Goal: Information Seeking & Learning: Learn about a topic

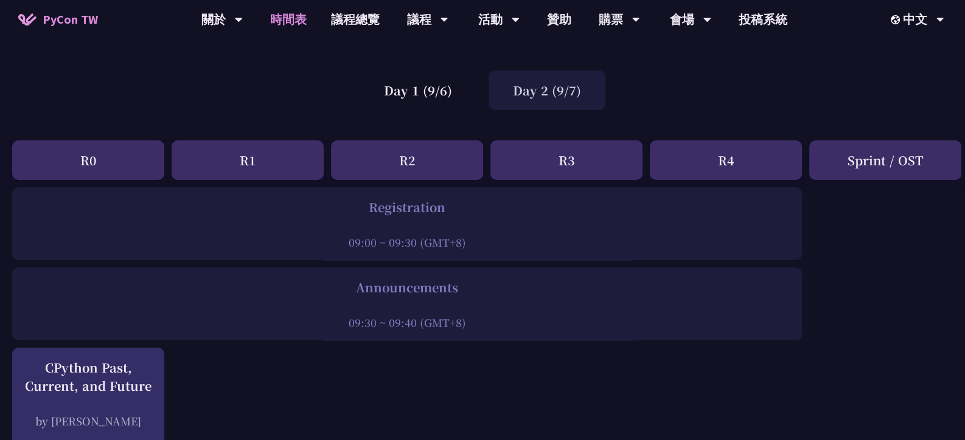
click at [524, 73] on div "Day 2 (9/7)" at bounding box center [547, 91] width 117 height 40
click at [523, 88] on div "Day 2 (9/7)" at bounding box center [547, 91] width 117 height 40
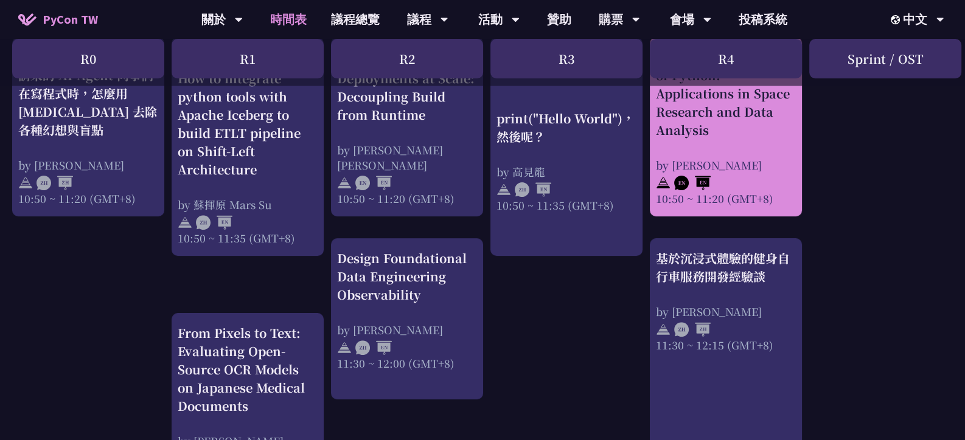
scroll to position [547, 0]
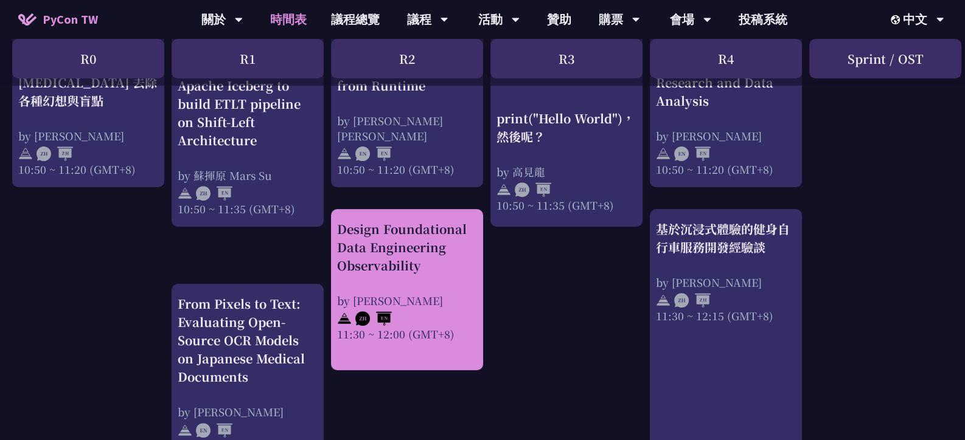
click at [479, 252] on div "Design Foundational Data Engineering Observability by [PERSON_NAME] 11:30 ~ 12:…" at bounding box center [407, 289] width 152 height 161
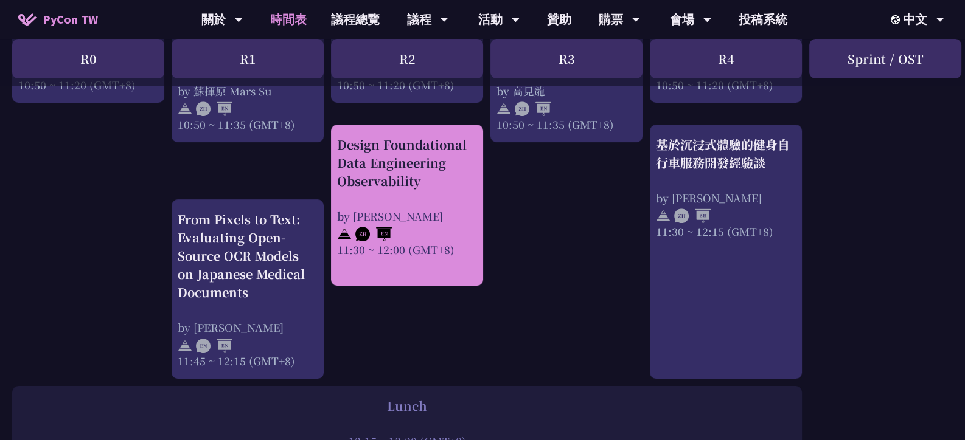
scroll to position [608, 0]
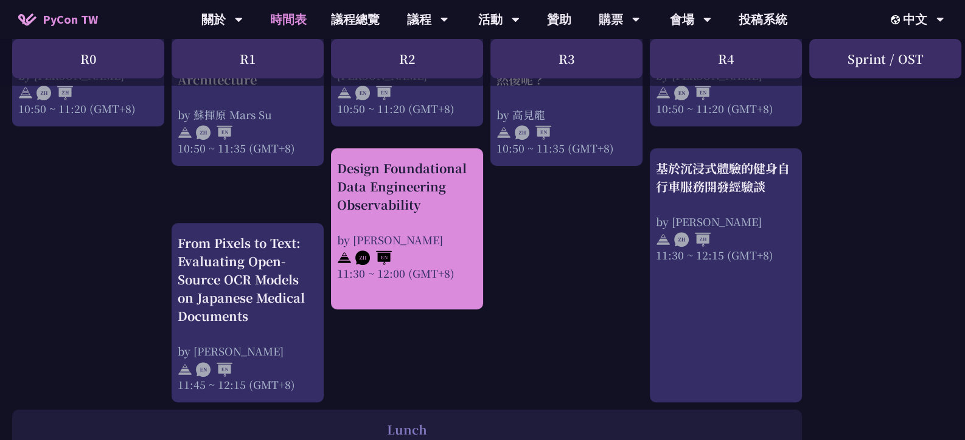
click at [433, 261] on div at bounding box center [407, 257] width 140 height 18
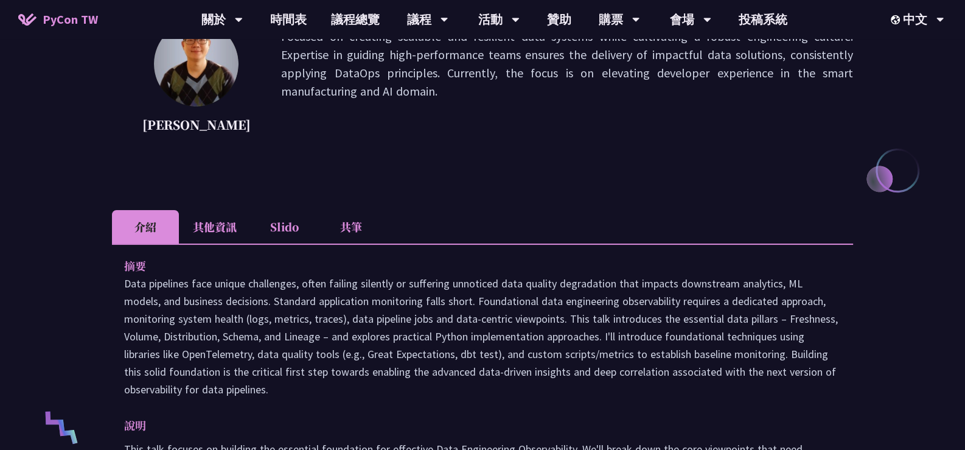
scroll to position [243, 0]
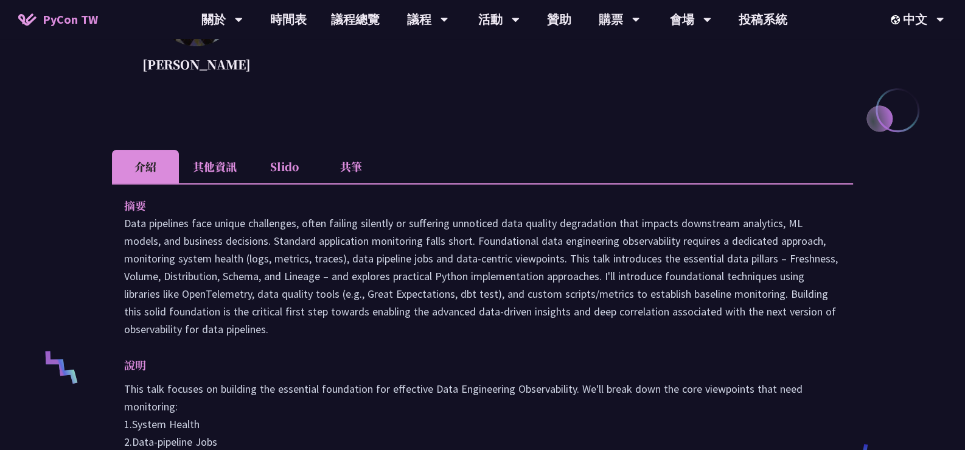
click at [234, 170] on li "其他資訊" at bounding box center [215, 166] width 72 height 33
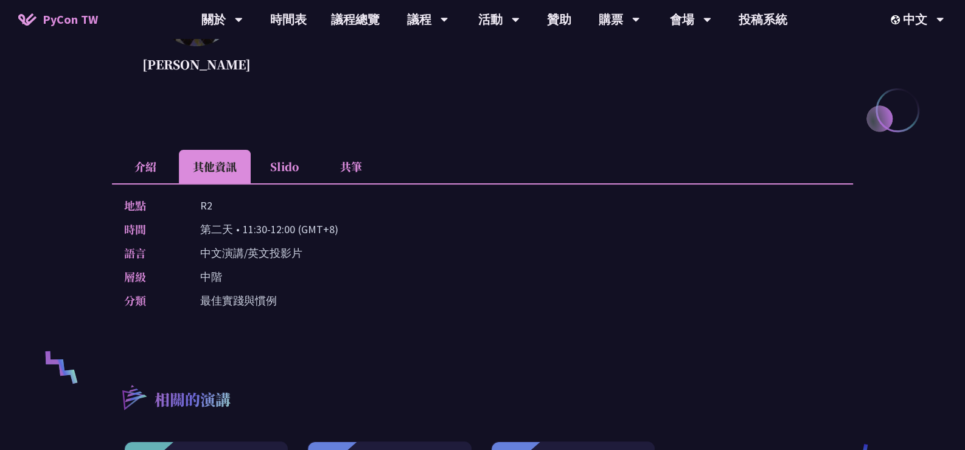
click at [280, 162] on li "Slido" at bounding box center [284, 166] width 67 height 33
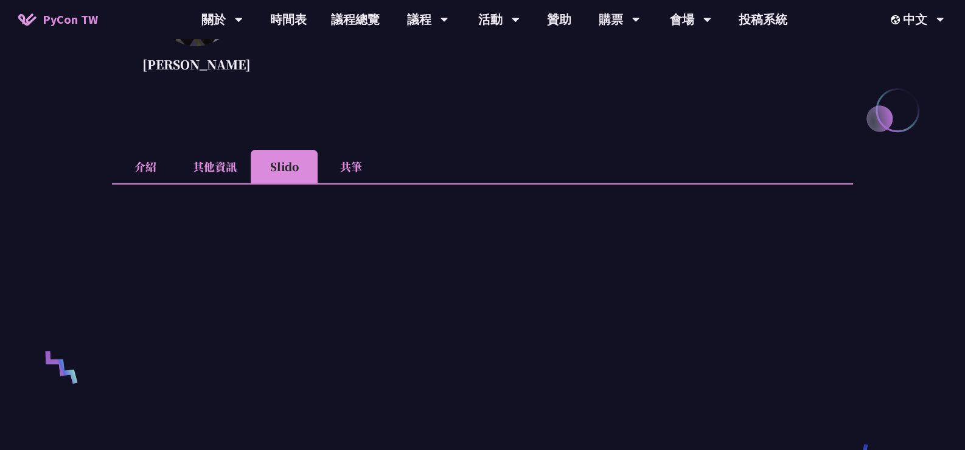
click at [346, 167] on li "共筆" at bounding box center [351, 166] width 67 height 33
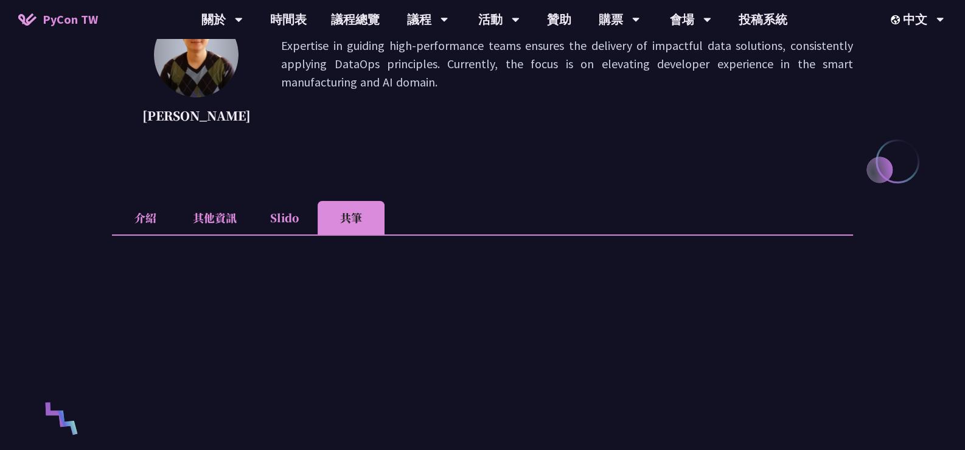
scroll to position [183, 0]
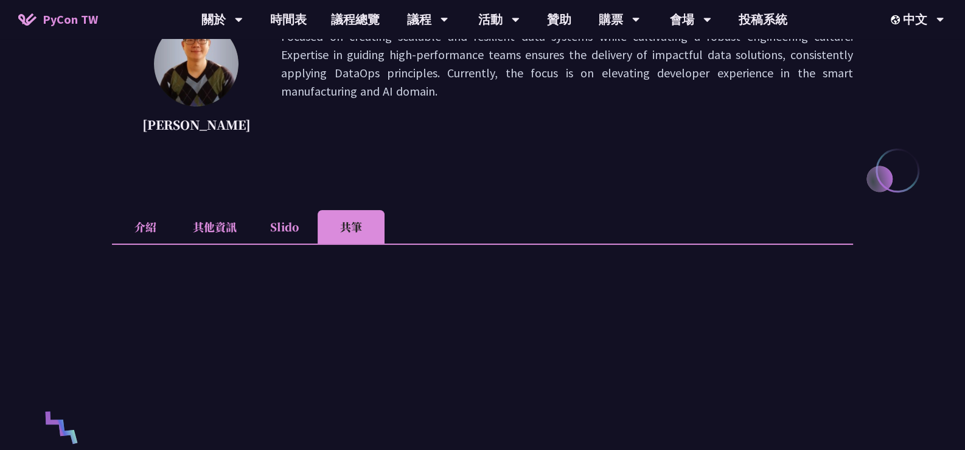
click at [149, 223] on li "介紹" at bounding box center [145, 226] width 67 height 33
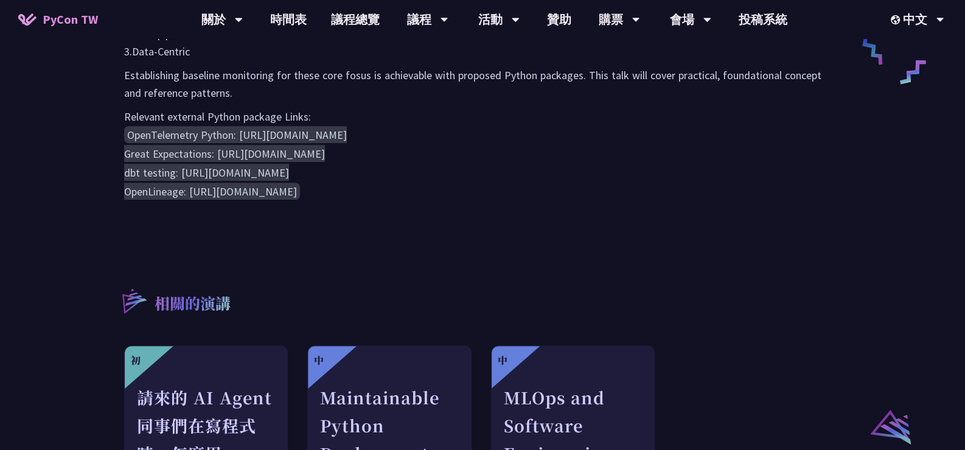
scroll to position [791, 0]
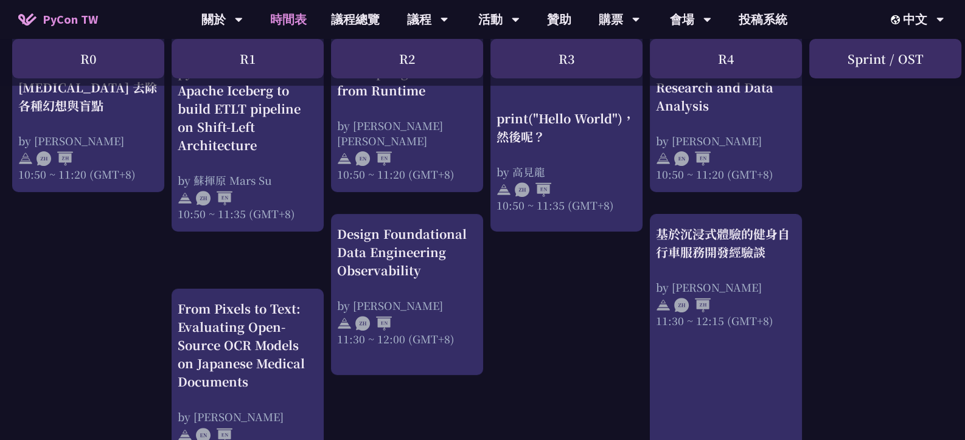
scroll to position [547, 0]
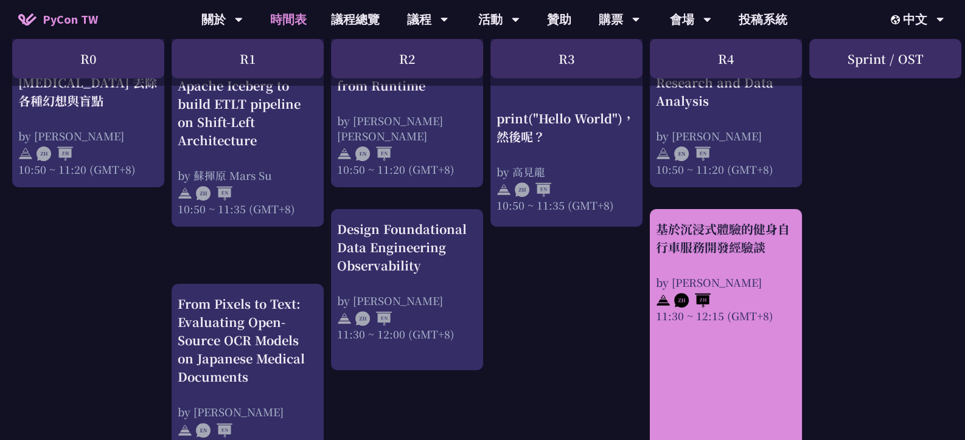
click at [708, 257] on div "基於沉浸式體驗的健身自行車服務開發經驗談" at bounding box center [726, 238] width 140 height 37
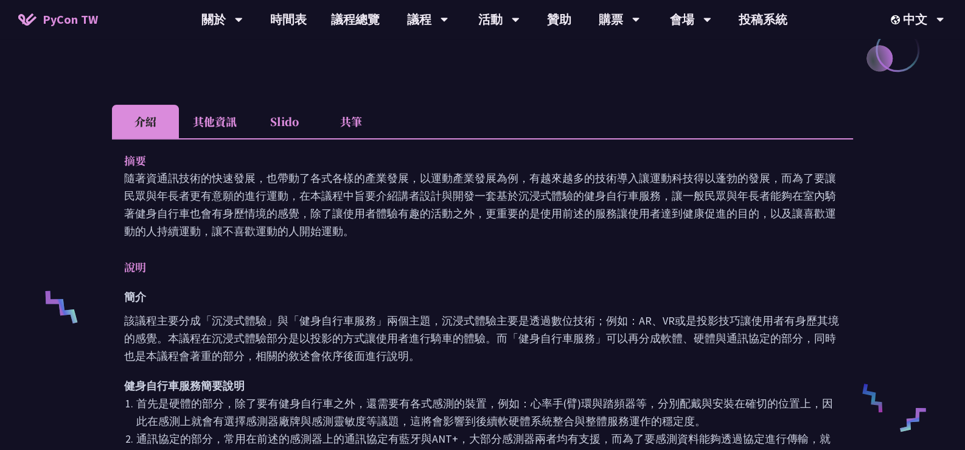
scroll to position [243, 0]
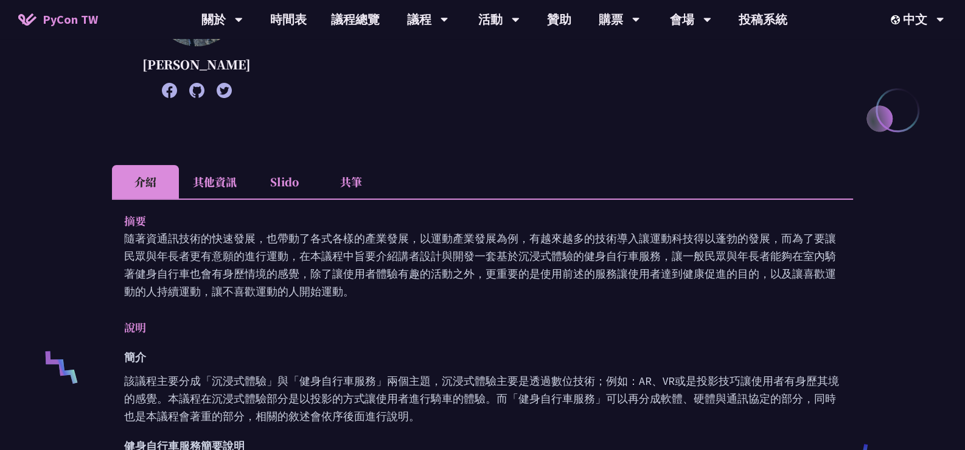
click at [231, 183] on li "其他資訊" at bounding box center [215, 181] width 72 height 33
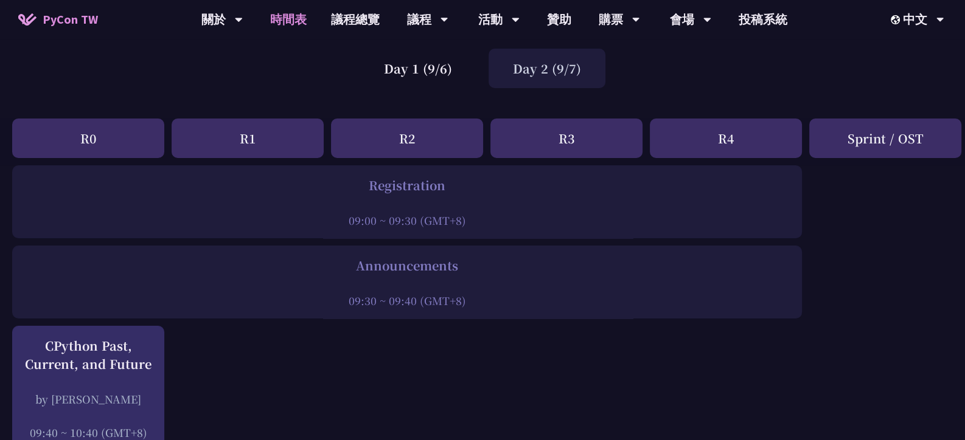
scroll to position [60, 0]
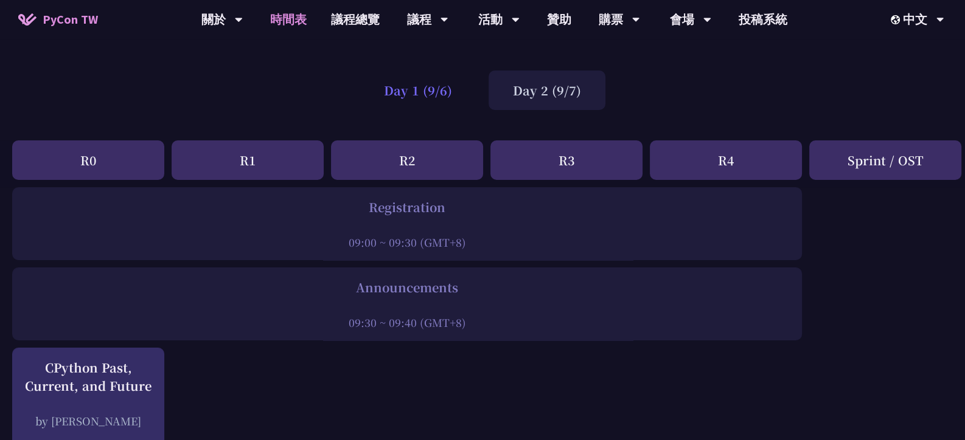
click at [453, 92] on div "Day 1 (9/6)" at bounding box center [418, 91] width 117 height 40
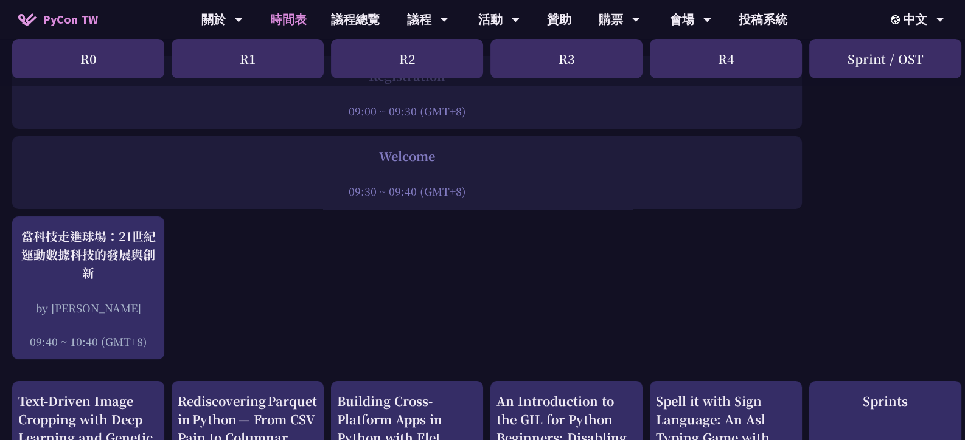
scroll to position [365, 0]
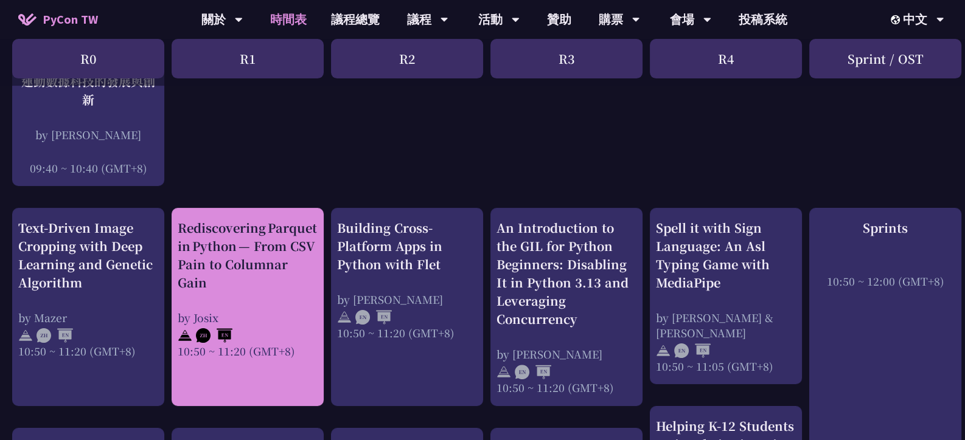
click at [237, 236] on div "Rediscovering Parquet in Python — From CSV Pain to Columnar Gain" at bounding box center [248, 255] width 140 height 73
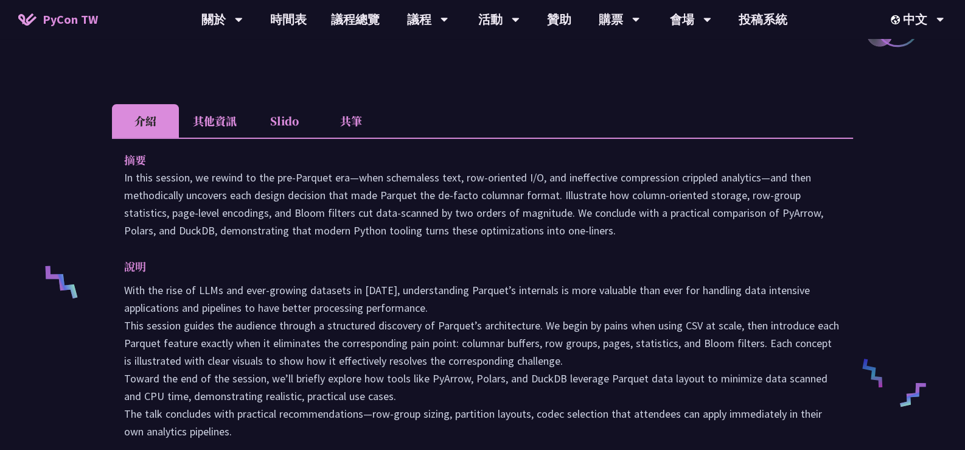
scroll to position [243, 0]
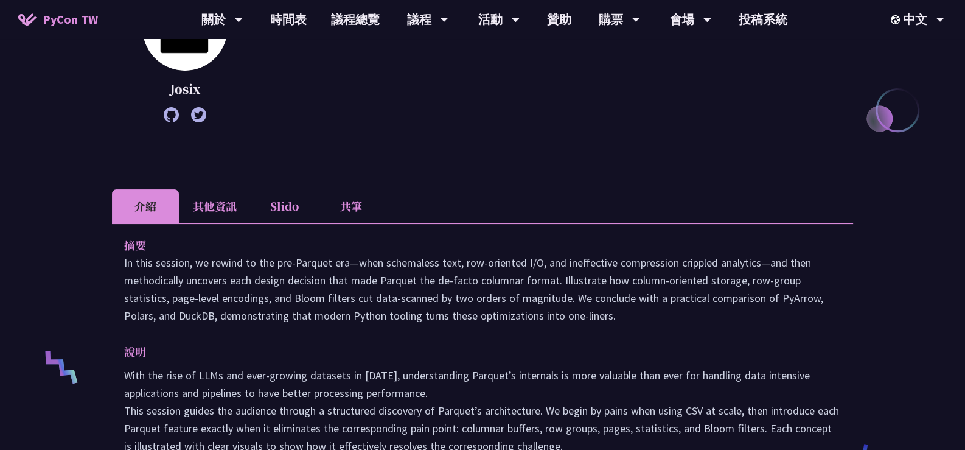
click at [207, 189] on li "其他資訊" at bounding box center [215, 205] width 72 height 33
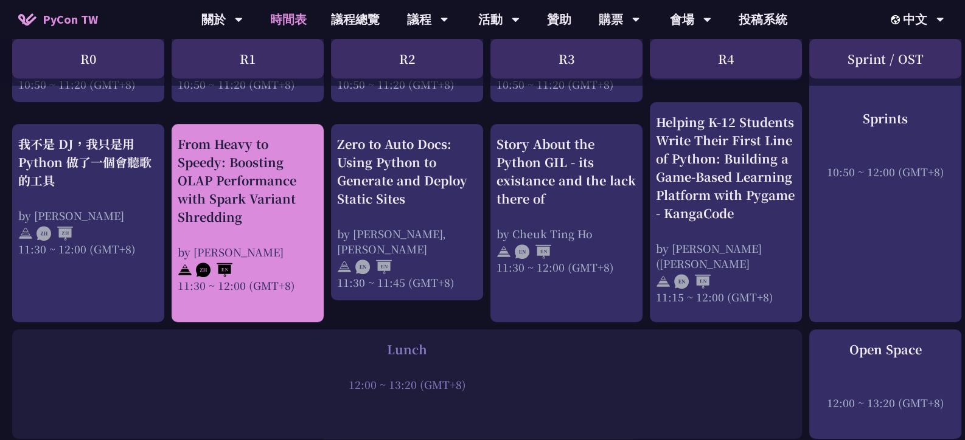
scroll to position [608, 0]
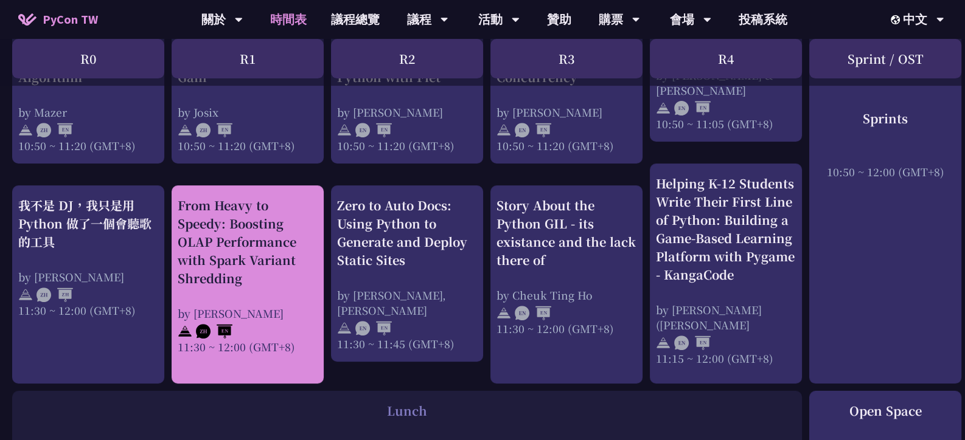
click at [310, 220] on div "From Heavy to Speedy: Boosting OLAP Performance with Spark Variant Shredding" at bounding box center [248, 242] width 140 height 91
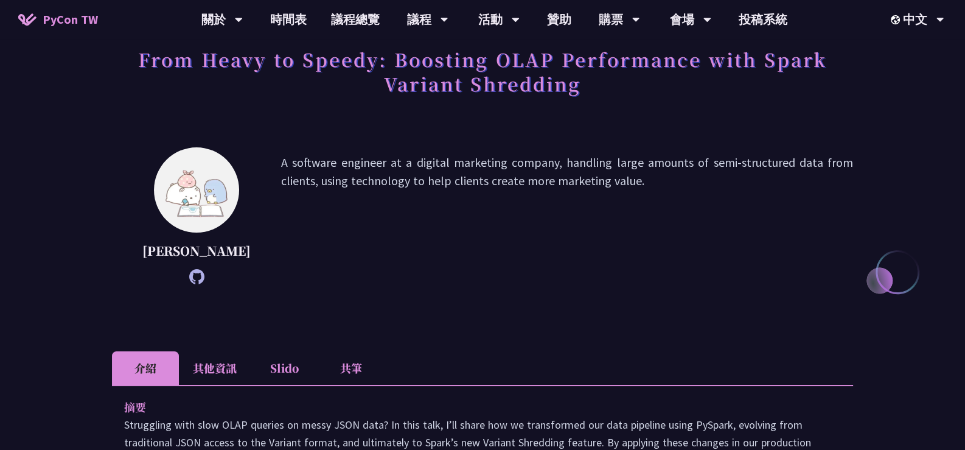
scroll to position [304, 0]
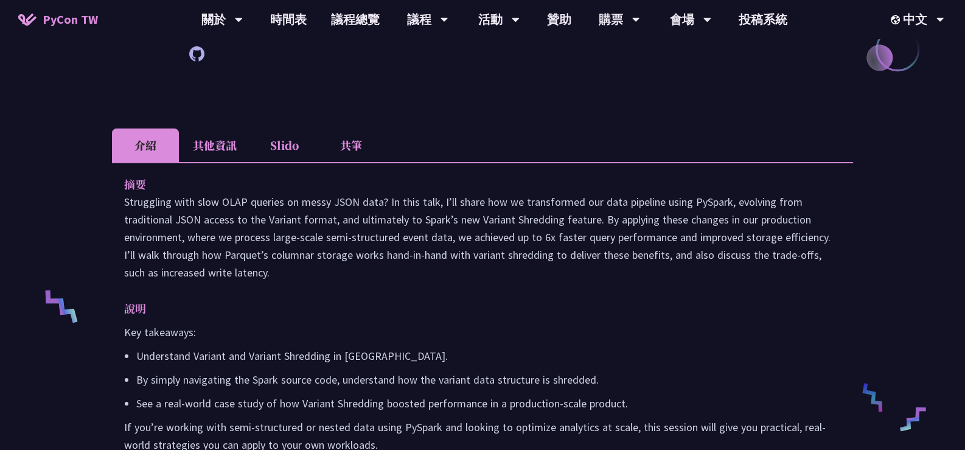
click at [222, 162] on li "其他資訊" at bounding box center [215, 144] width 72 height 33
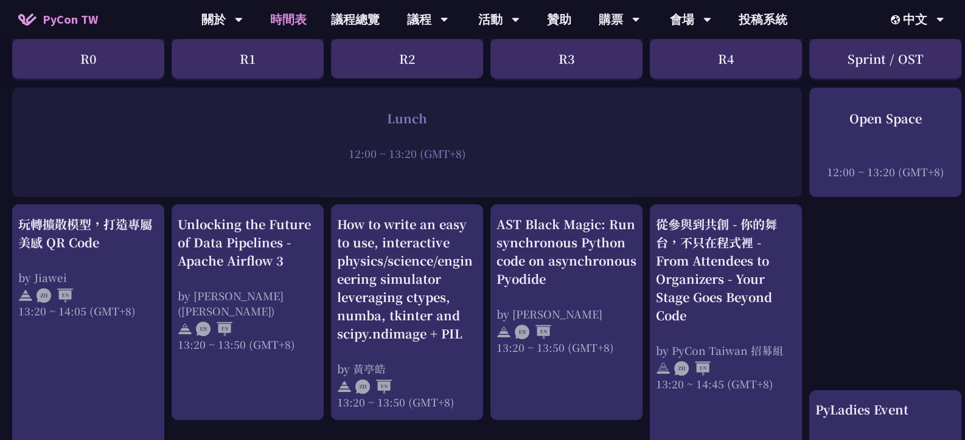
scroll to position [913, 0]
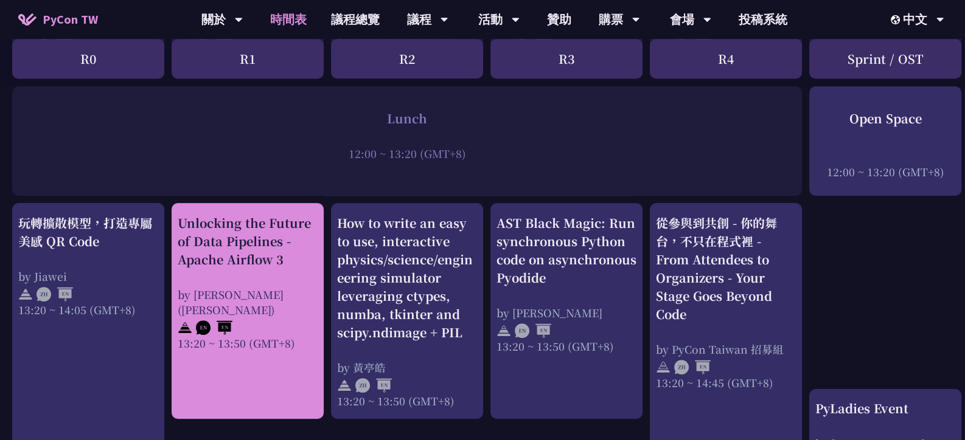
click at [275, 226] on div "Unlocking the Future of Data Pipelines - Apache Airflow 3" at bounding box center [248, 241] width 140 height 55
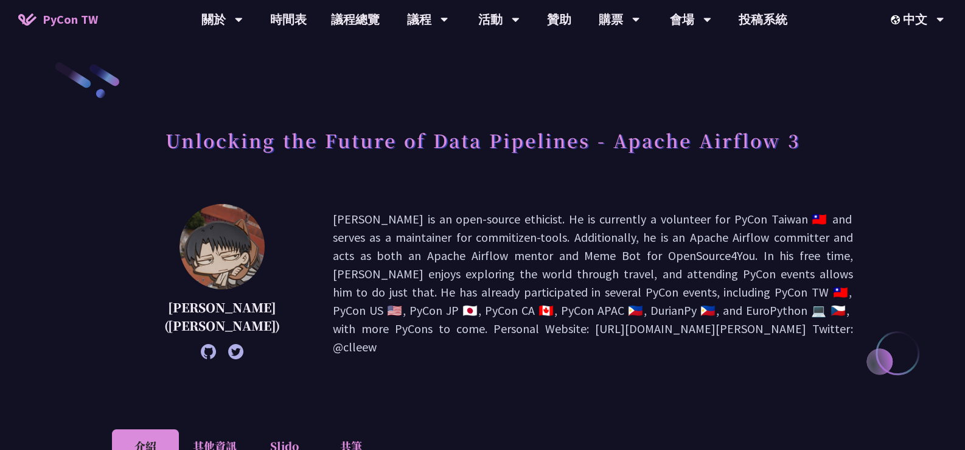
scroll to position [183, 0]
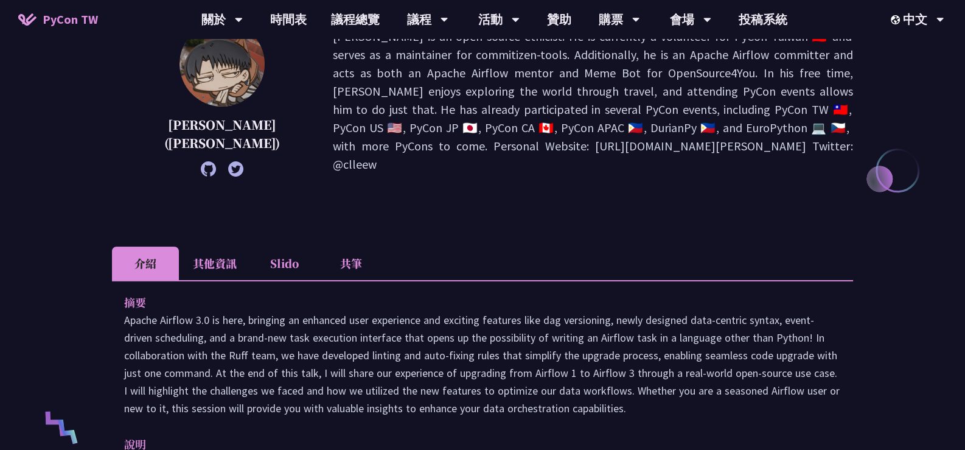
click at [207, 271] on li "其他資訊" at bounding box center [215, 262] width 72 height 33
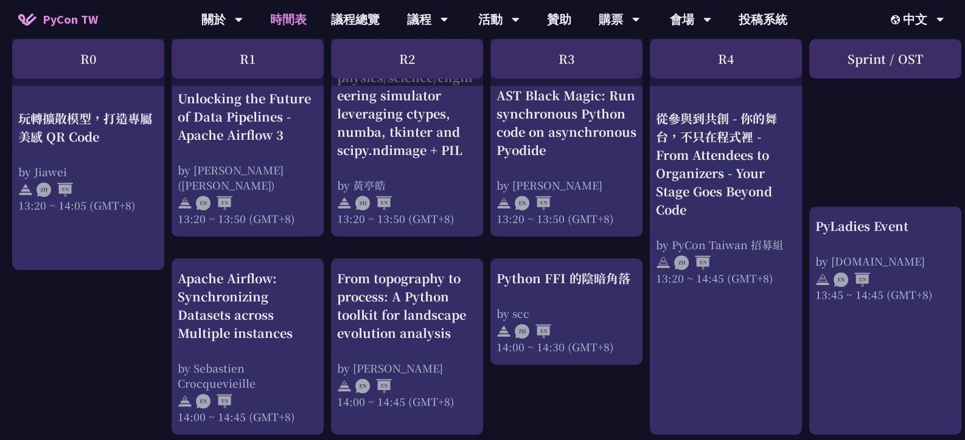
scroll to position [1155, 0]
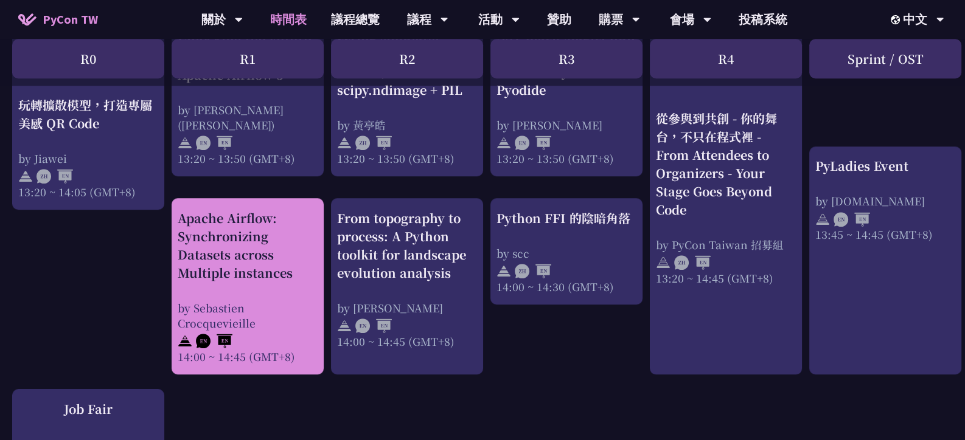
click at [221, 234] on div "Apache Airflow: Synchronizing Datasets across Multiple instances" at bounding box center [248, 245] width 140 height 73
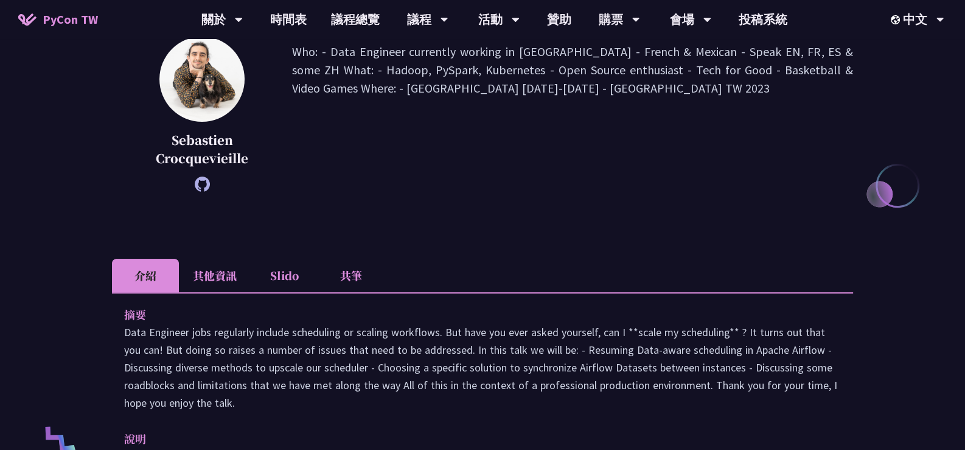
scroll to position [183, 0]
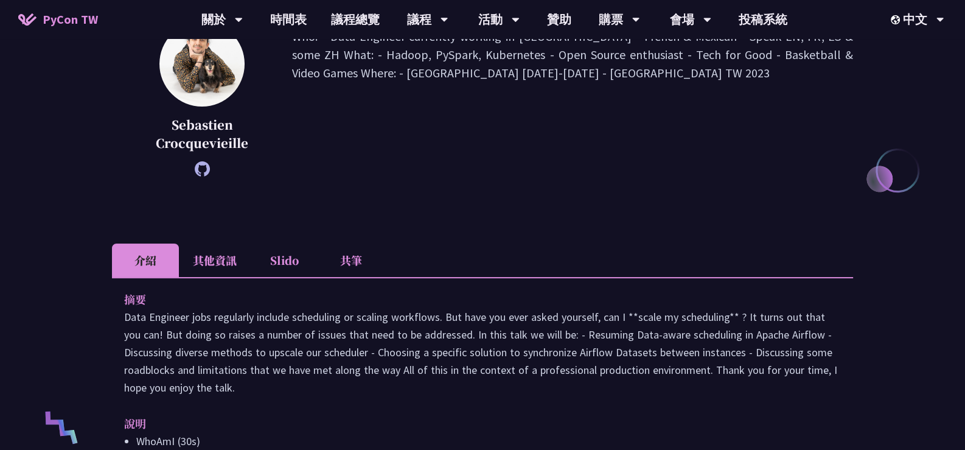
click at [209, 270] on li "其他資訊" at bounding box center [215, 259] width 72 height 33
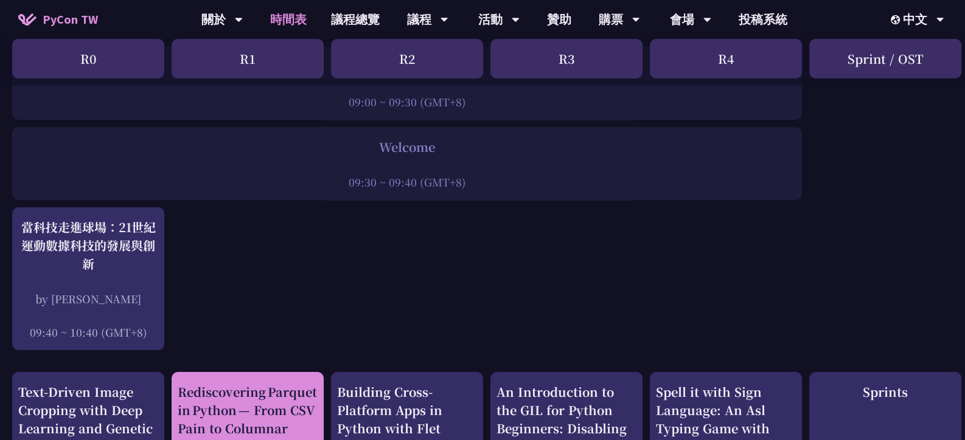
scroll to position [183, 0]
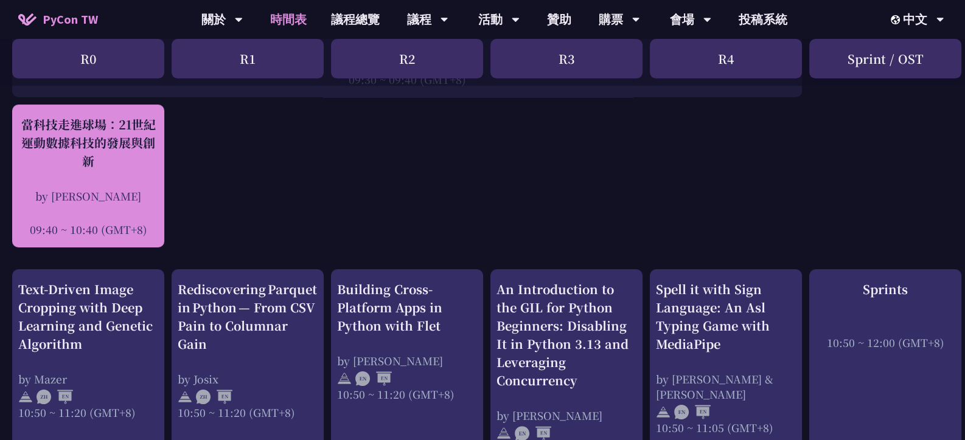
click at [124, 116] on div "當科技走進球場：21世紀運動數據科技的發展與創新" at bounding box center [88, 143] width 140 height 55
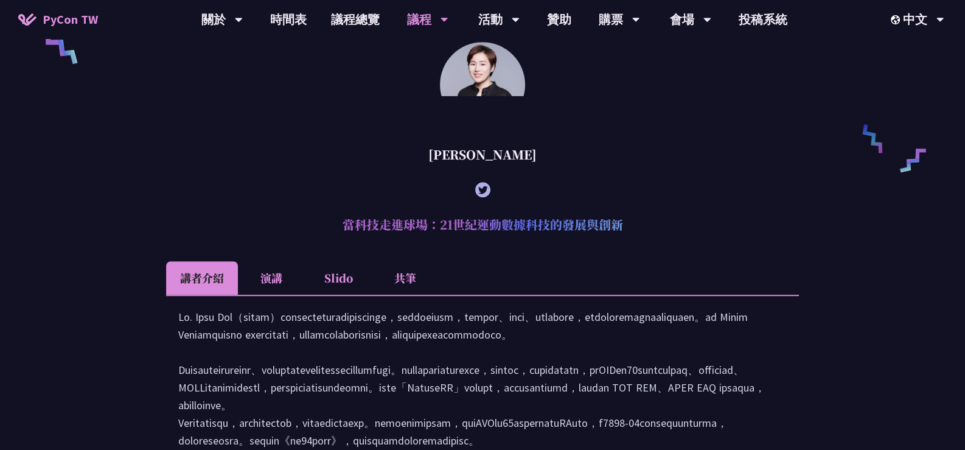
scroll to position [904, 0]
click at [272, 280] on li "演講" at bounding box center [271, 276] width 67 height 33
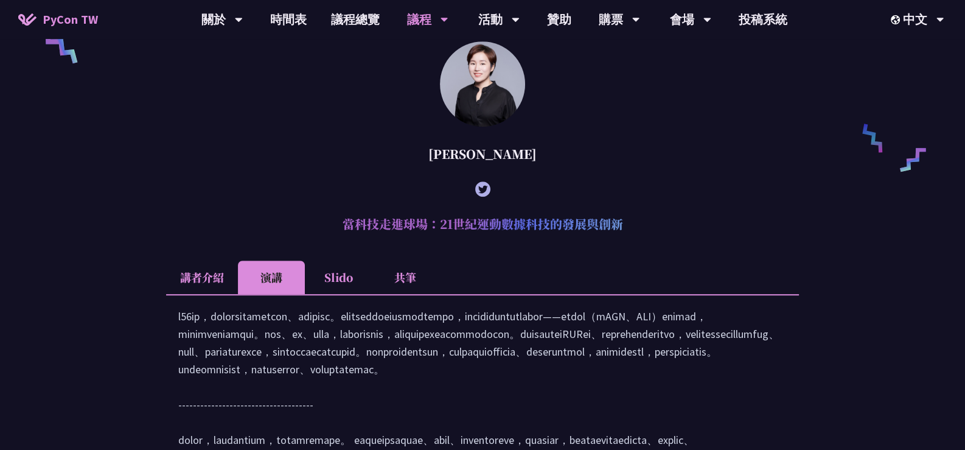
click at [327, 281] on li "Slido" at bounding box center [338, 276] width 67 height 33
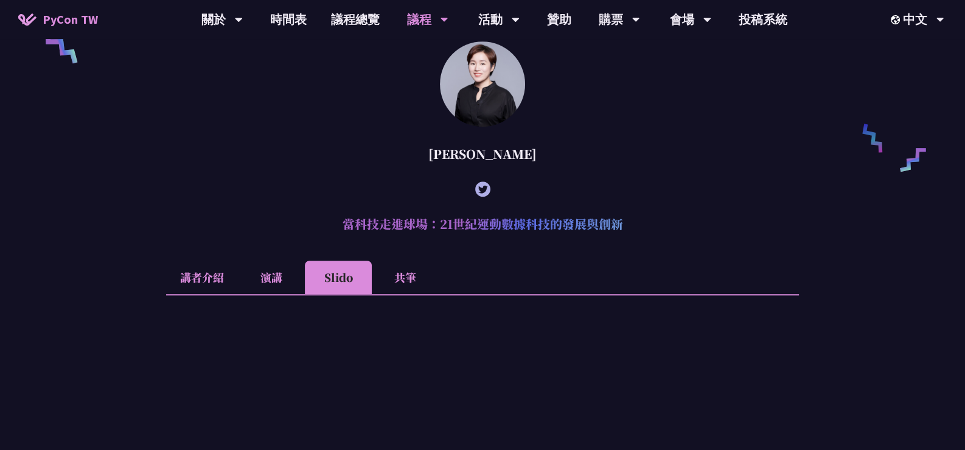
click at [417, 290] on li "共筆" at bounding box center [405, 276] width 67 height 33
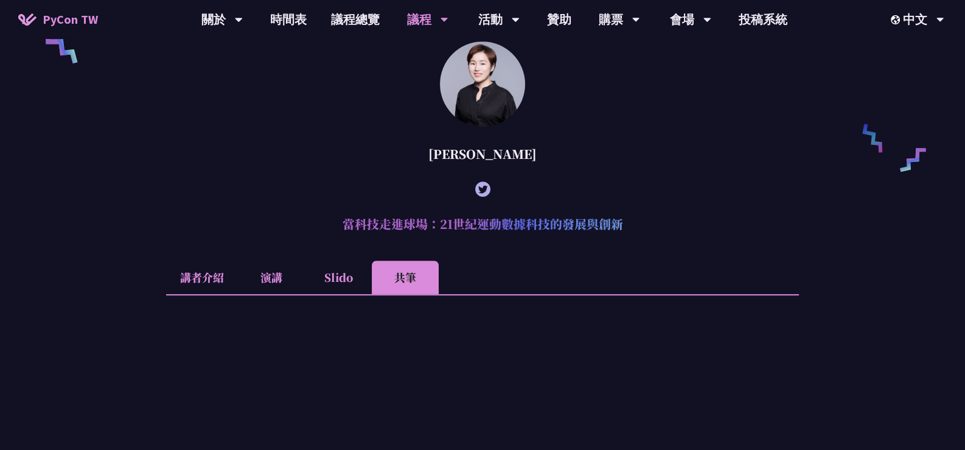
click at [211, 294] on li "講者介紹" at bounding box center [202, 276] width 72 height 33
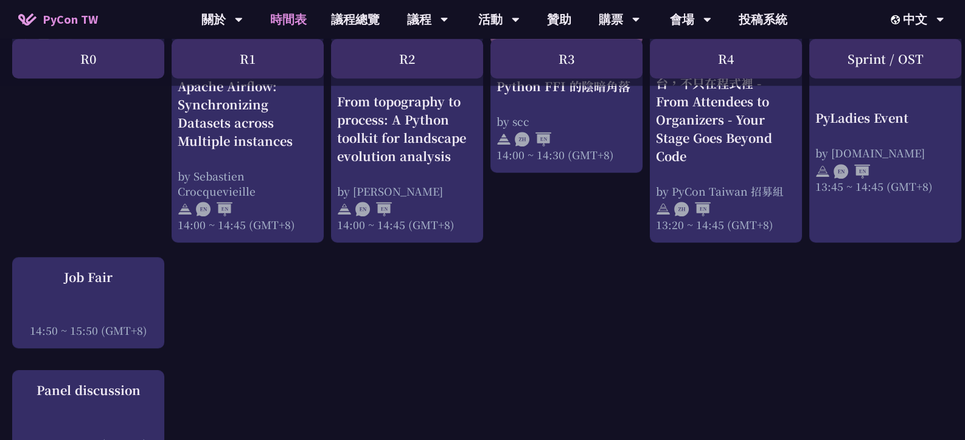
scroll to position [1034, 0]
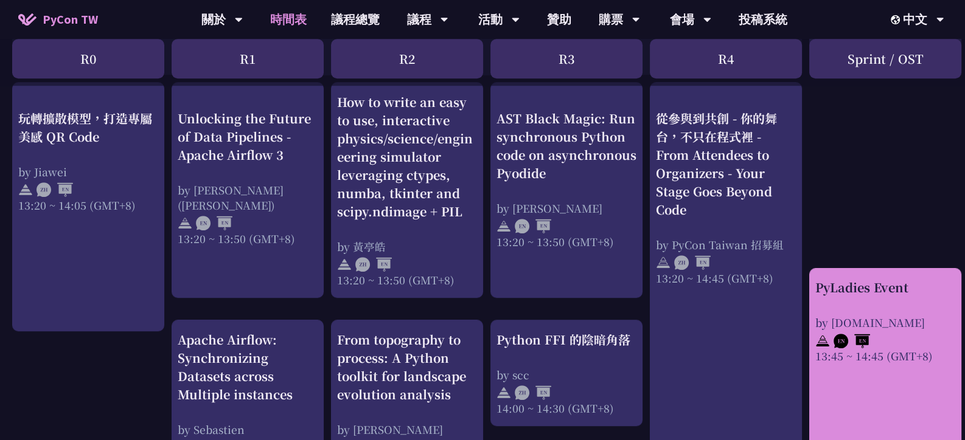
click at [855, 291] on div "PyLadies Event" at bounding box center [885, 288] width 140 height 18
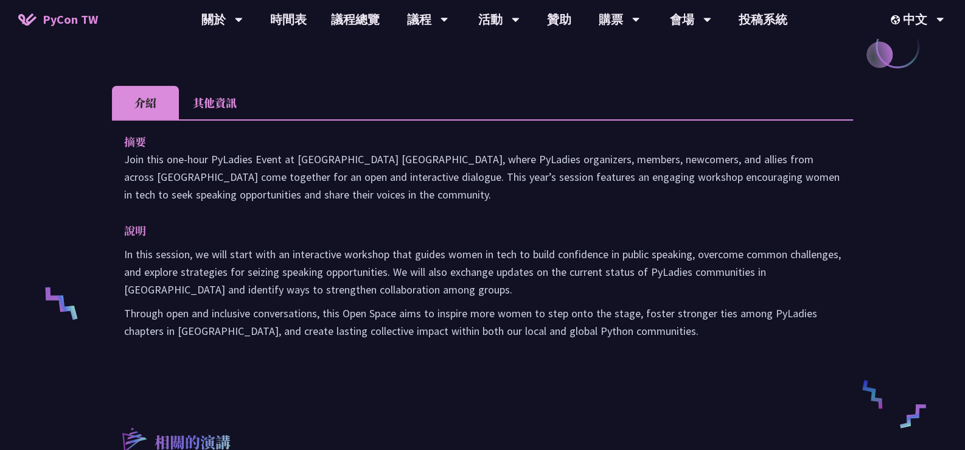
scroll to position [304, 0]
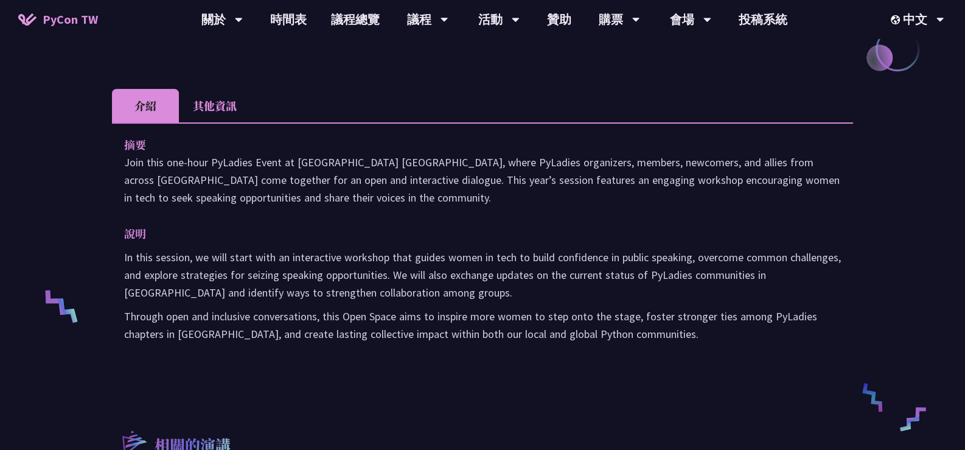
click at [197, 110] on li "其他資訊" at bounding box center [215, 105] width 72 height 33
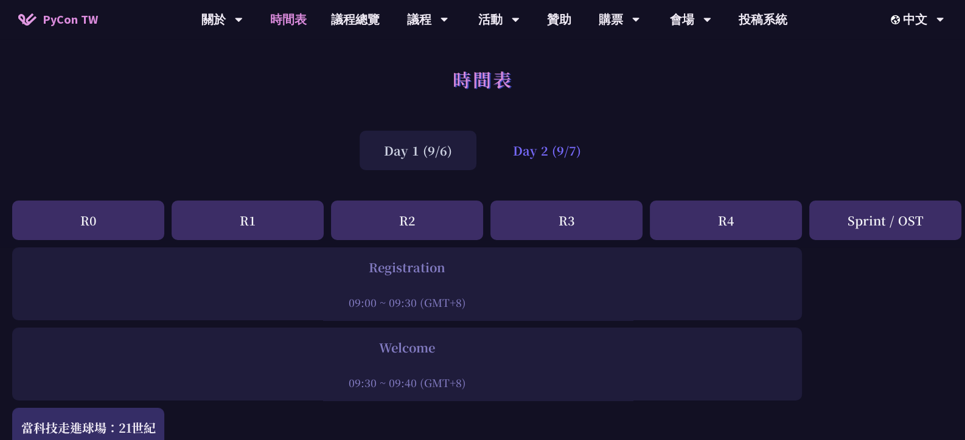
click at [545, 155] on div "Day 2 (9/7)" at bounding box center [547, 151] width 117 height 40
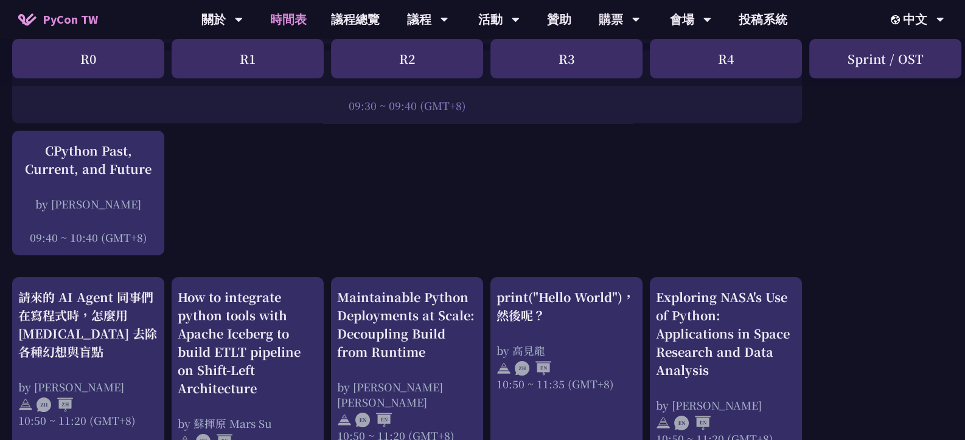
scroll to position [304, 0]
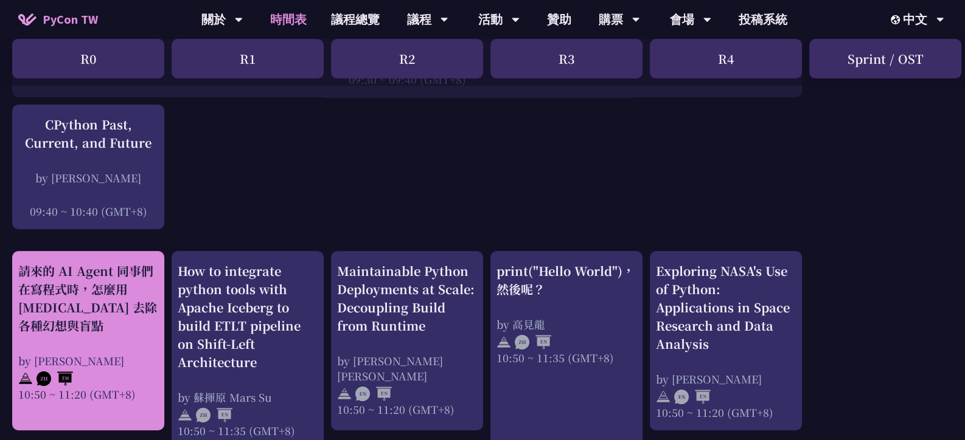
click at [114, 298] on div "請來的 AI Agent 同事們在寫程式時，怎麼用 [MEDICAL_DATA] 去除各種幻想與盲點" at bounding box center [88, 298] width 140 height 73
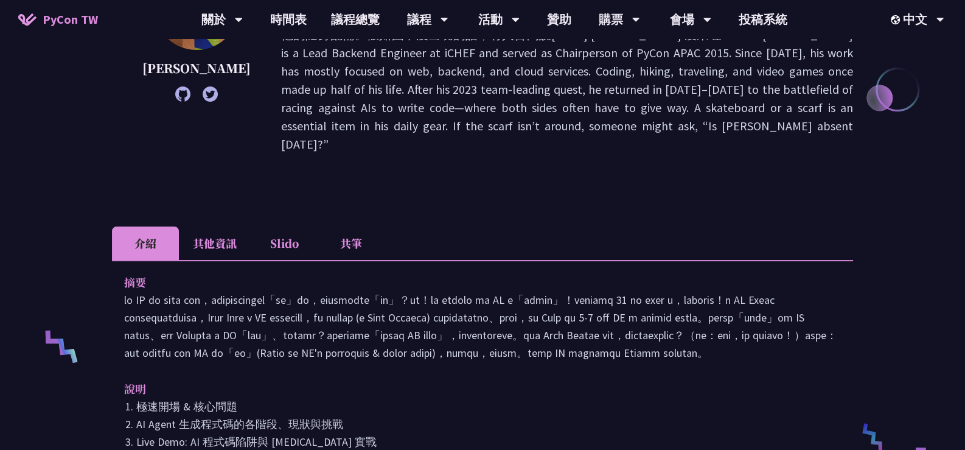
scroll to position [304, 0]
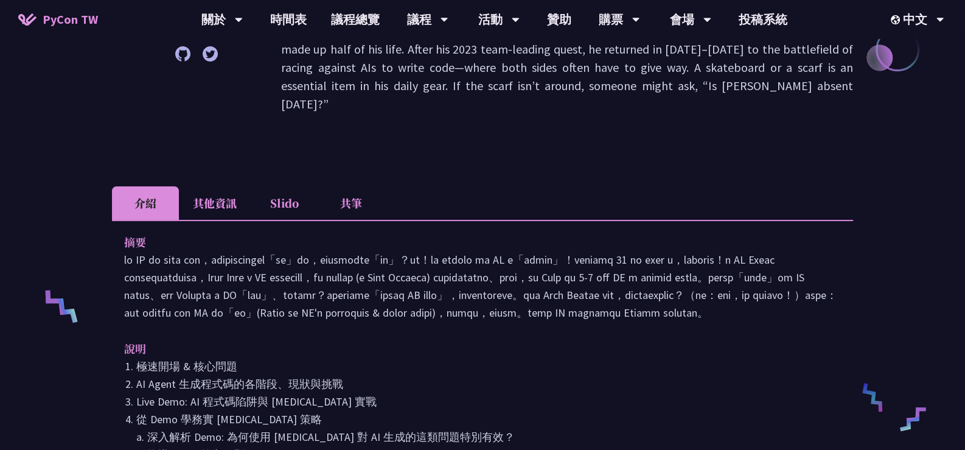
click at [220, 186] on li "其他資訊" at bounding box center [215, 202] width 72 height 33
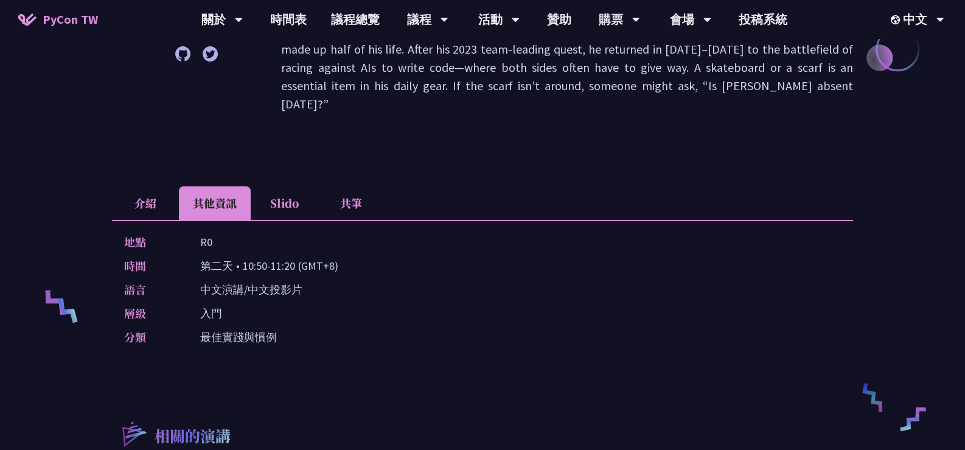
click at [141, 186] on li "介紹" at bounding box center [145, 202] width 67 height 33
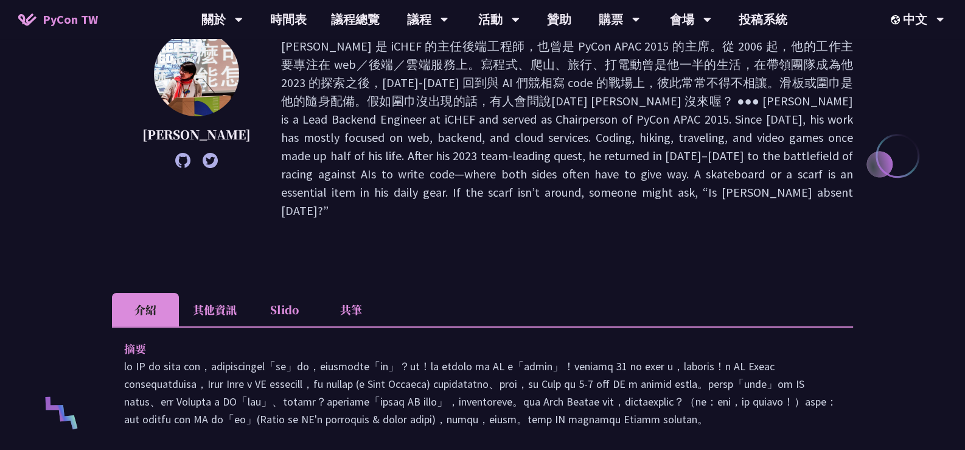
scroll to position [0, 0]
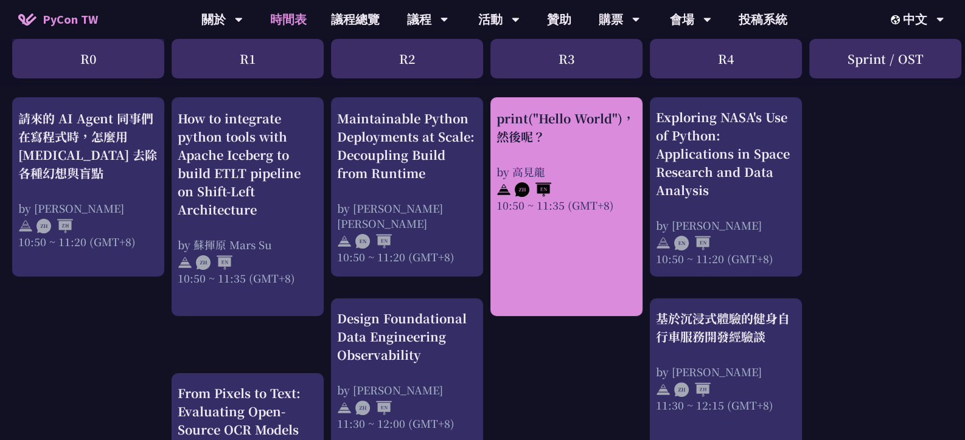
scroll to position [486, 0]
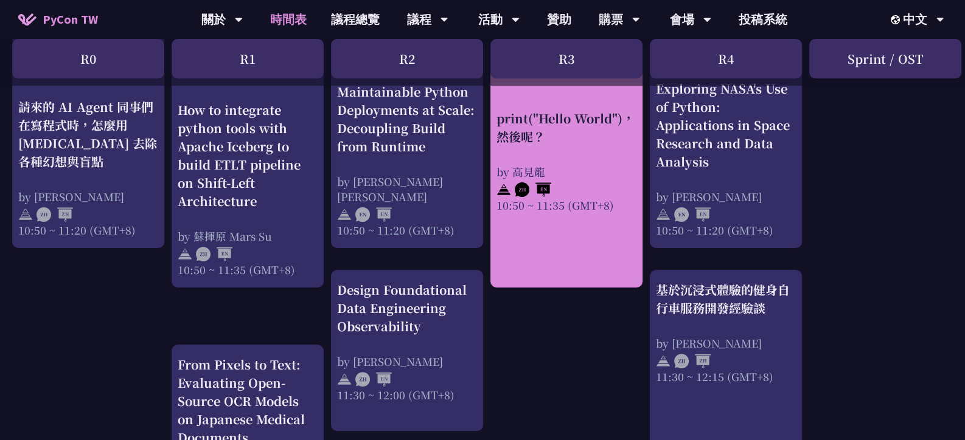
click at [545, 167] on div "by 高見龍" at bounding box center [566, 171] width 140 height 15
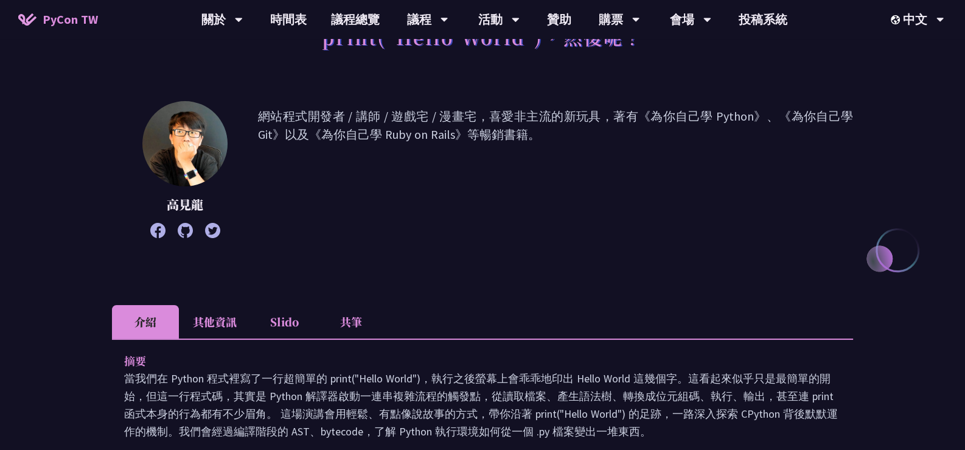
scroll to position [183, 0]
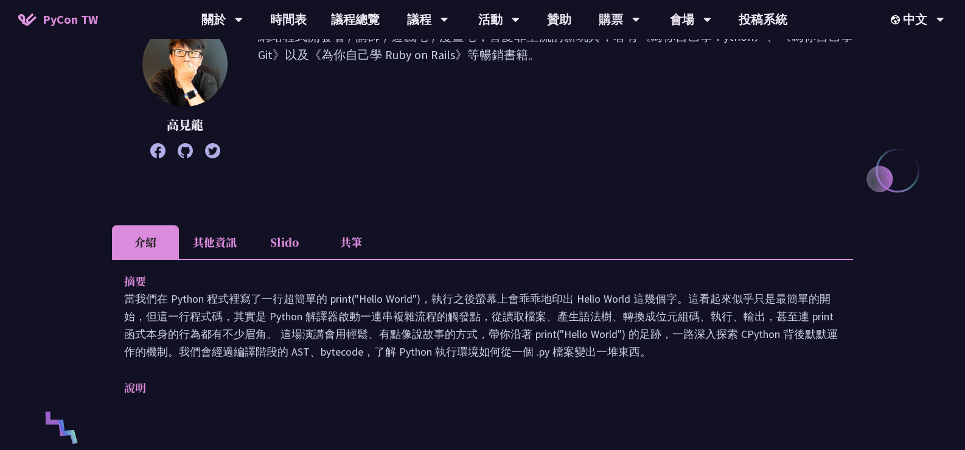
click at [233, 245] on li "其他資訊" at bounding box center [215, 241] width 72 height 33
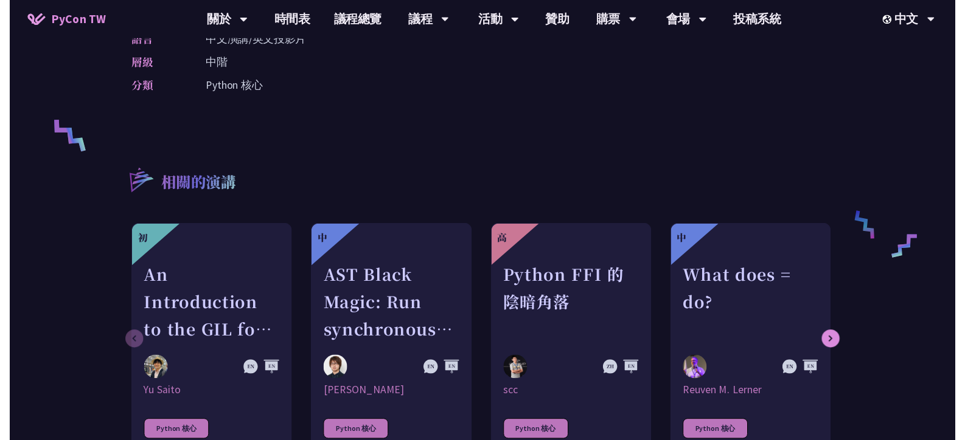
scroll to position [486, 0]
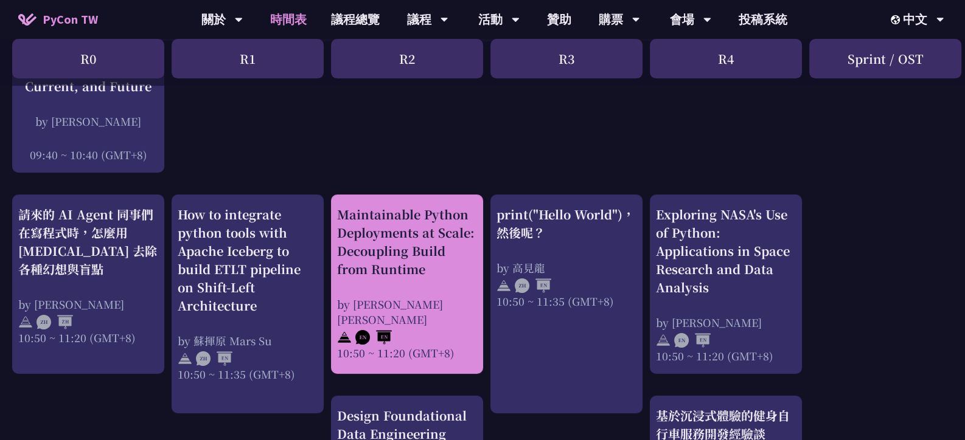
scroll to position [365, 0]
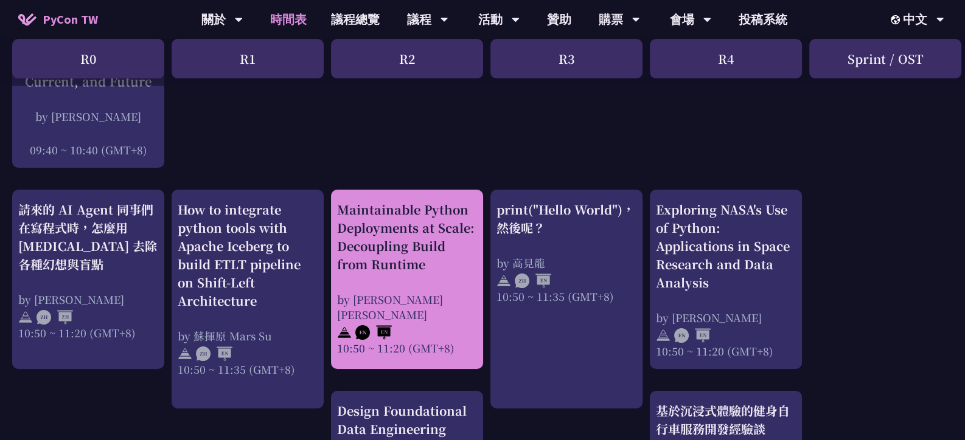
click at [440, 246] on div "Maintainable Python Deployments at Scale: Decoupling Build from Runtime" at bounding box center [407, 237] width 140 height 73
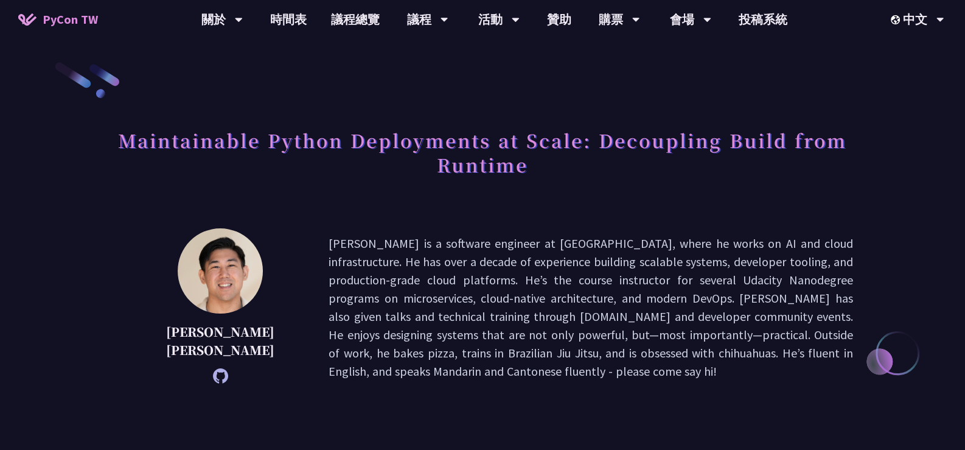
scroll to position [243, 0]
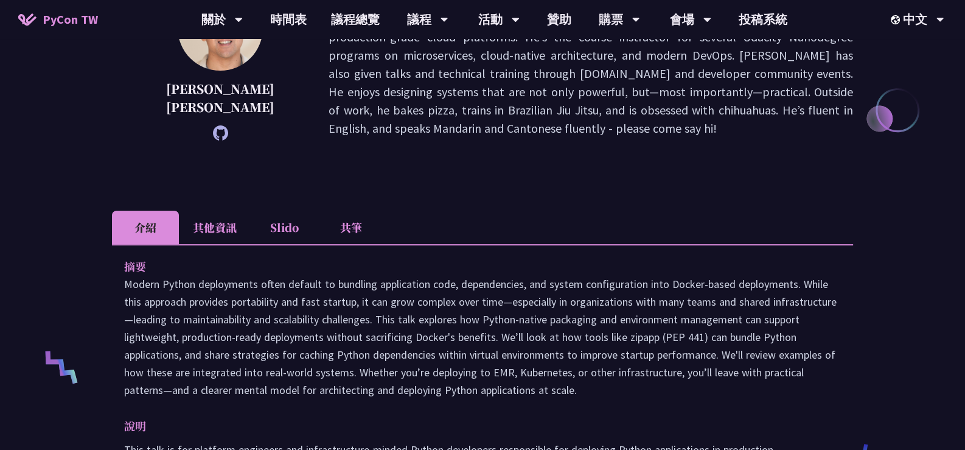
click at [204, 215] on li "其他資訊" at bounding box center [215, 227] width 72 height 33
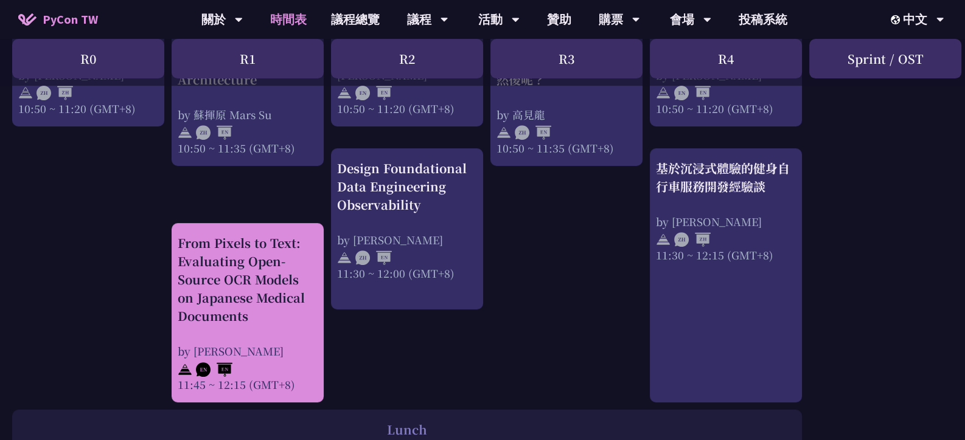
scroll to position [648, 0]
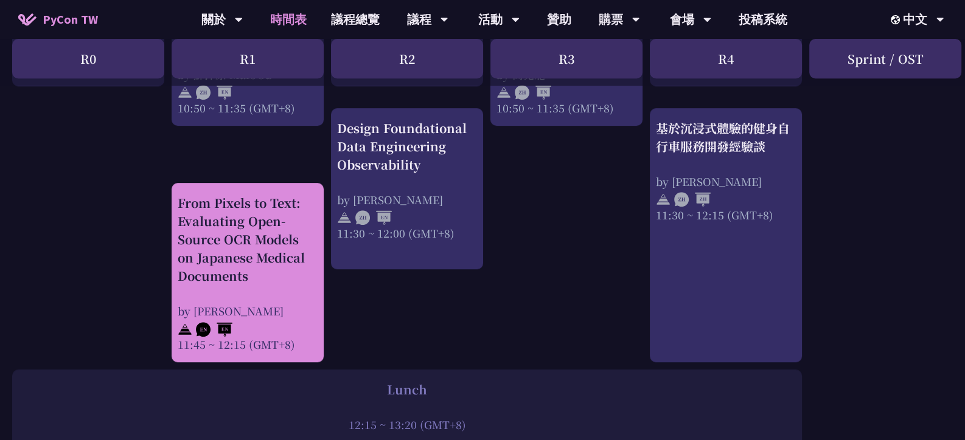
click at [243, 290] on div "From Pixels to Text: Evaluating Open-Source OCR Models on Japanese Medical Docu…" at bounding box center [248, 273] width 140 height 158
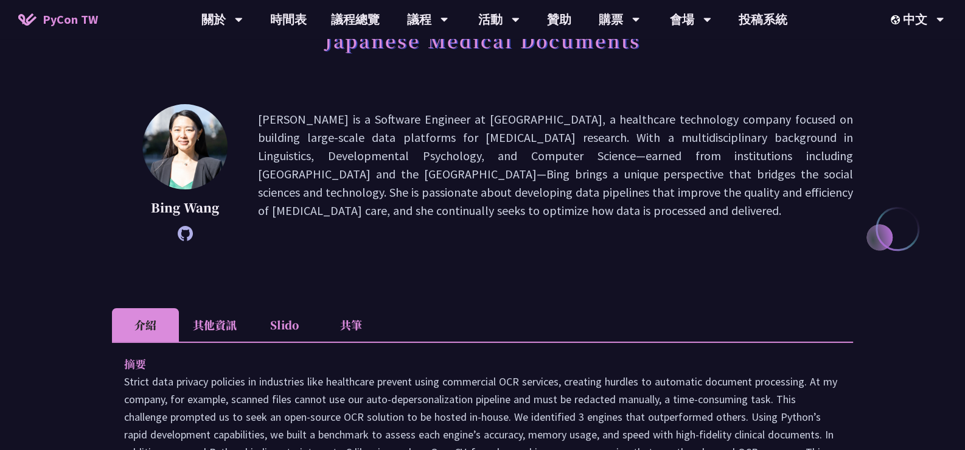
scroll to position [121, 0]
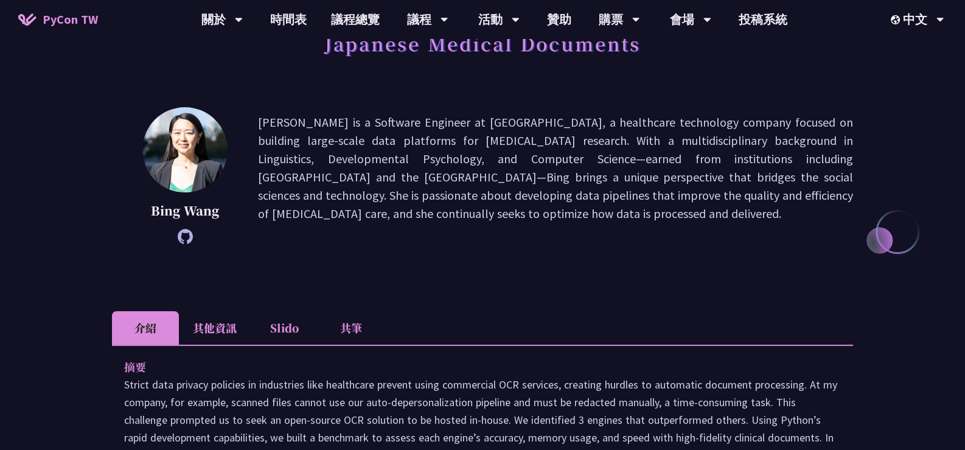
click at [207, 340] on li "其他資訊" at bounding box center [215, 327] width 72 height 33
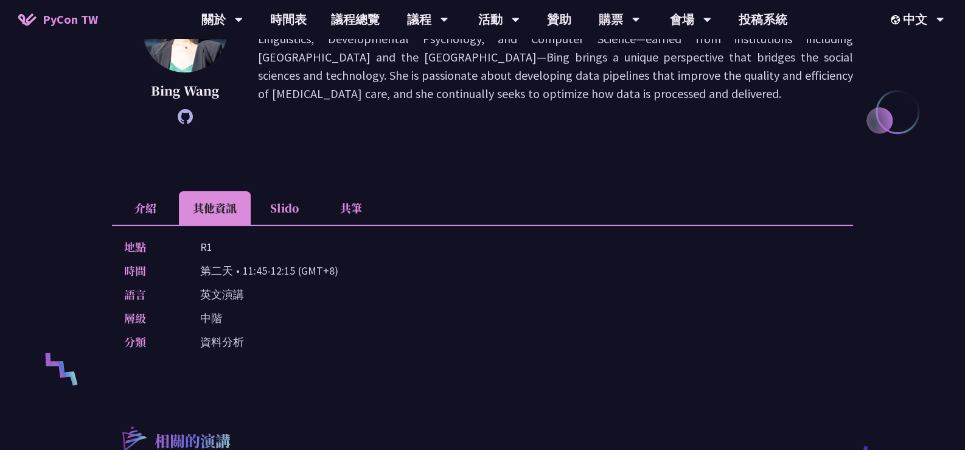
scroll to position [243, 0]
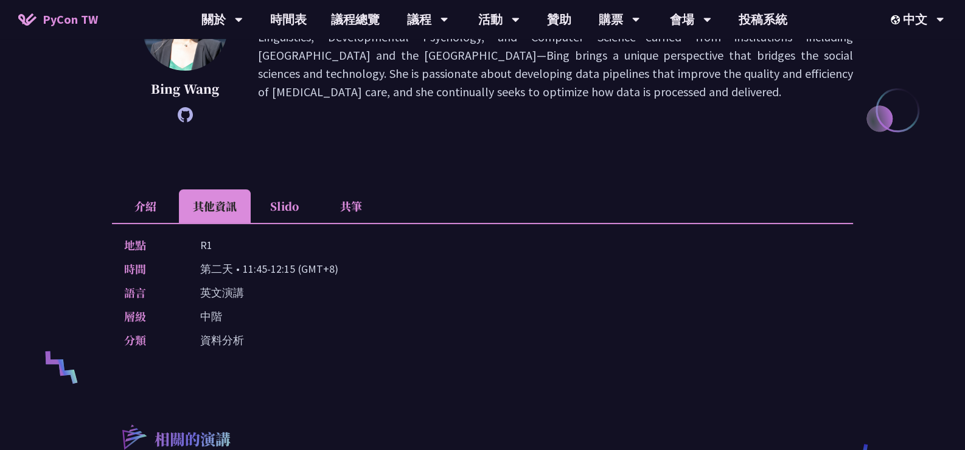
click at [140, 200] on li "介紹" at bounding box center [145, 205] width 67 height 33
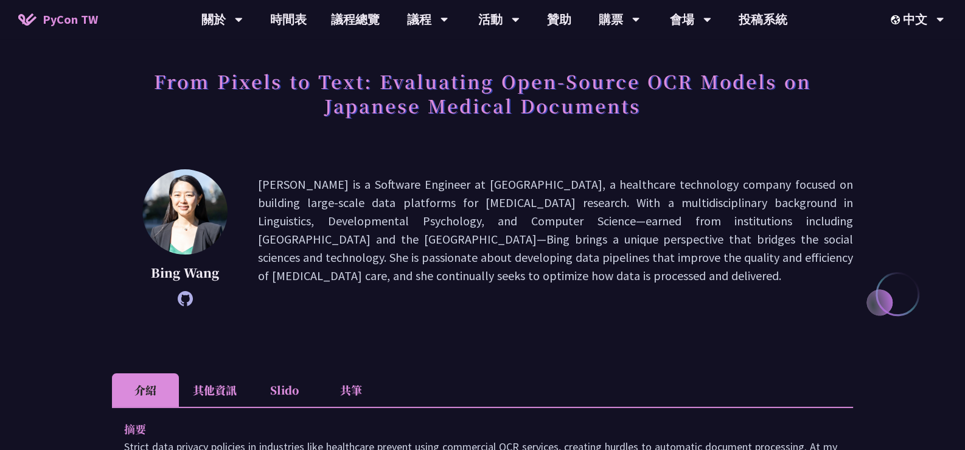
scroll to position [0, 0]
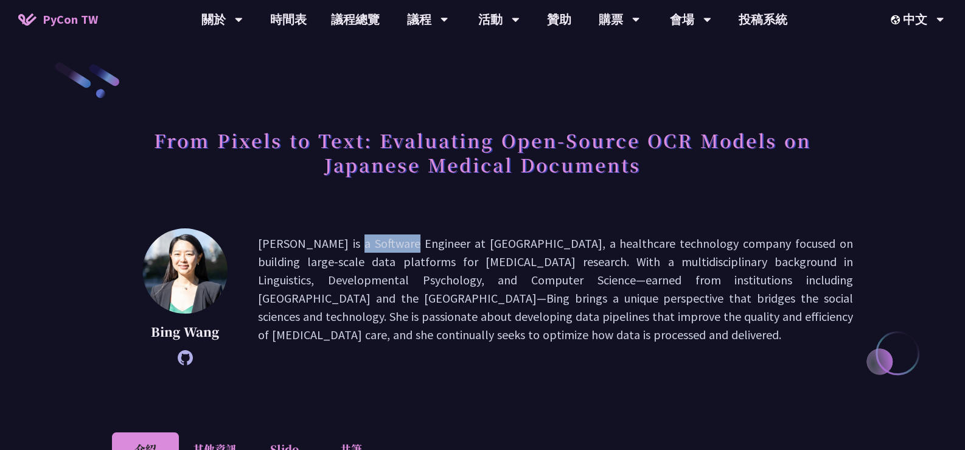
drag, startPoint x: 254, startPoint y: 237, endPoint x: 313, endPoint y: 240, distance: 59.1
click at [313, 240] on div "[PERSON_NAME] is a Software Engineer at [GEOGRAPHIC_DATA], a healthcare technol…" at bounding box center [482, 296] width 741 height 137
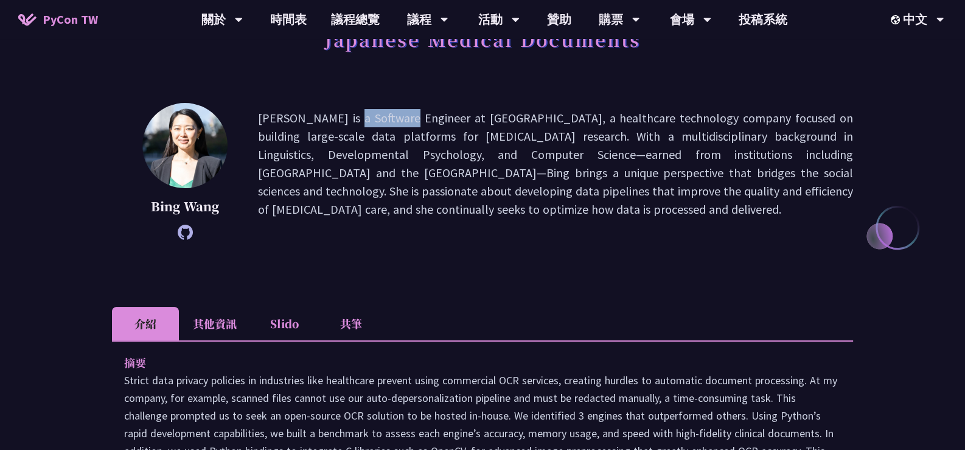
scroll to position [121, 0]
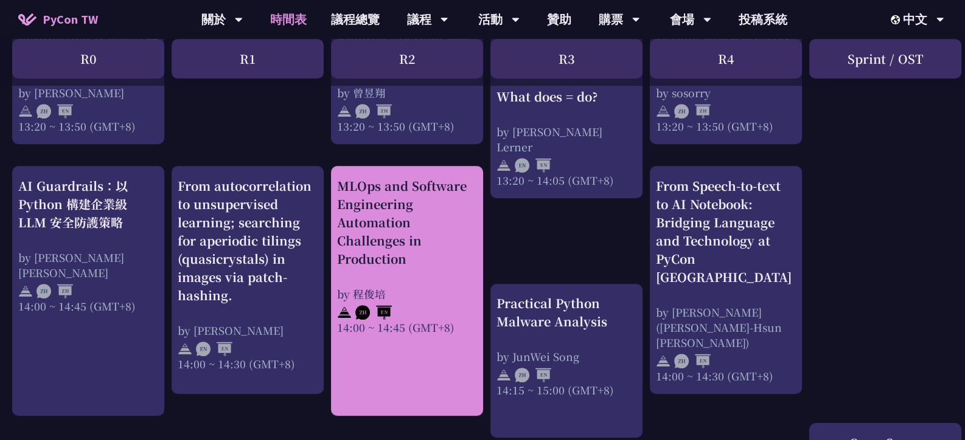
scroll to position [1155, 0]
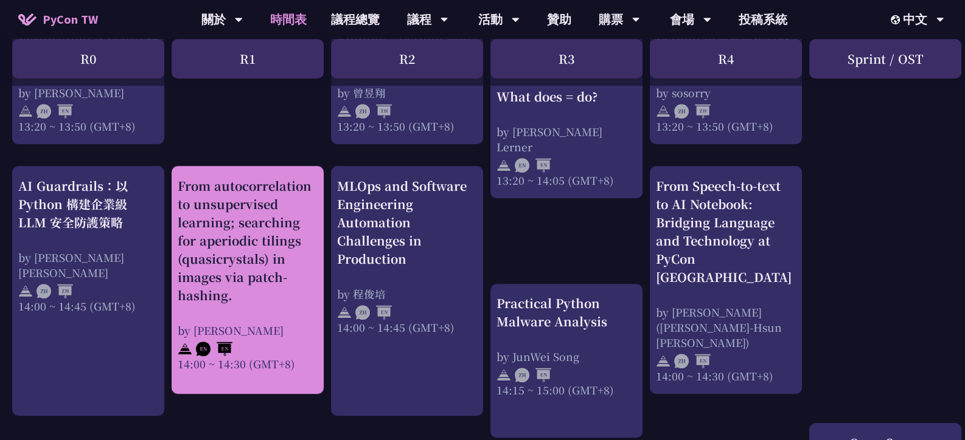
click at [256, 234] on div "From autocorrelation to unsupervised learning; searching for aperiodic tilings …" at bounding box center [248, 241] width 140 height 128
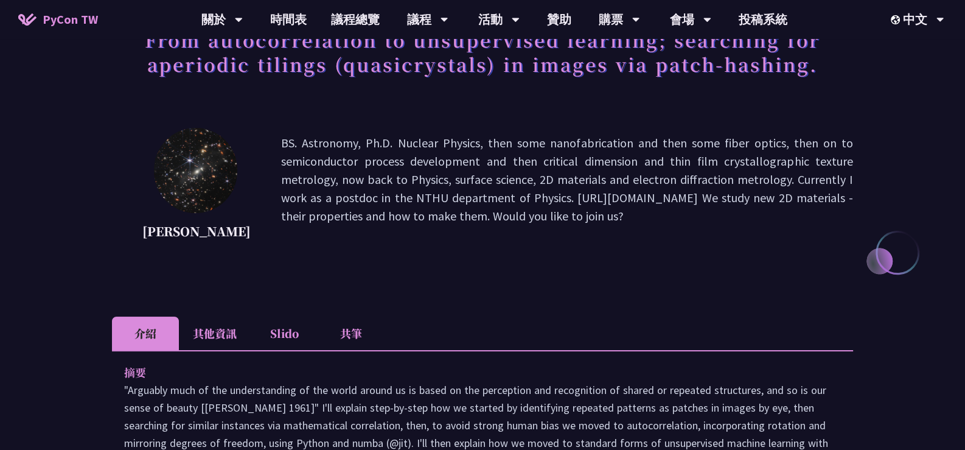
scroll to position [243, 0]
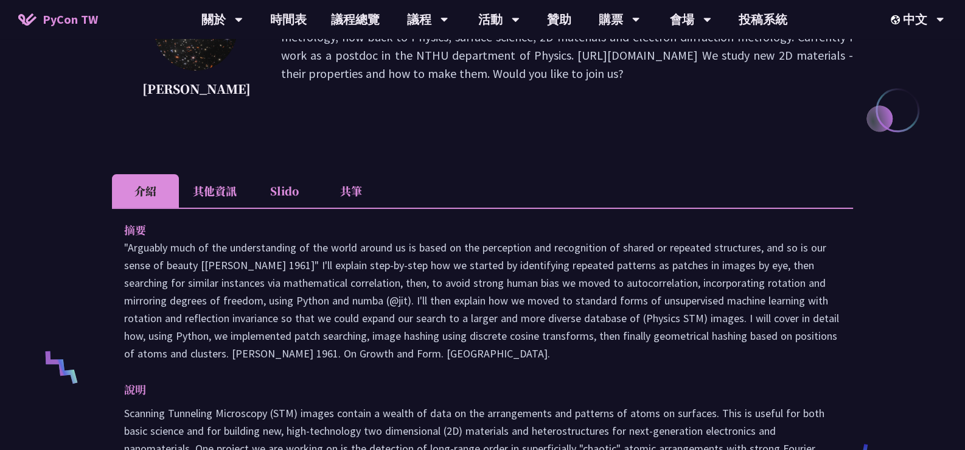
click at [228, 207] on li "其他資訊" at bounding box center [215, 190] width 72 height 33
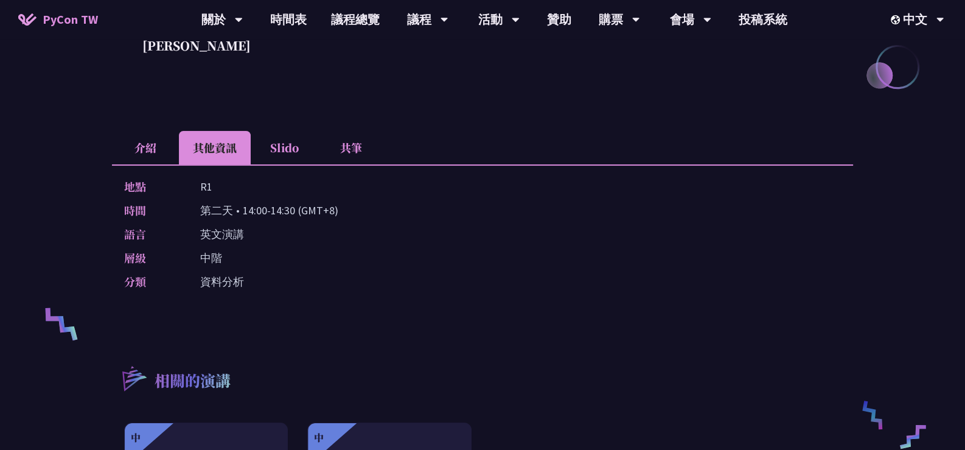
scroll to position [60, 0]
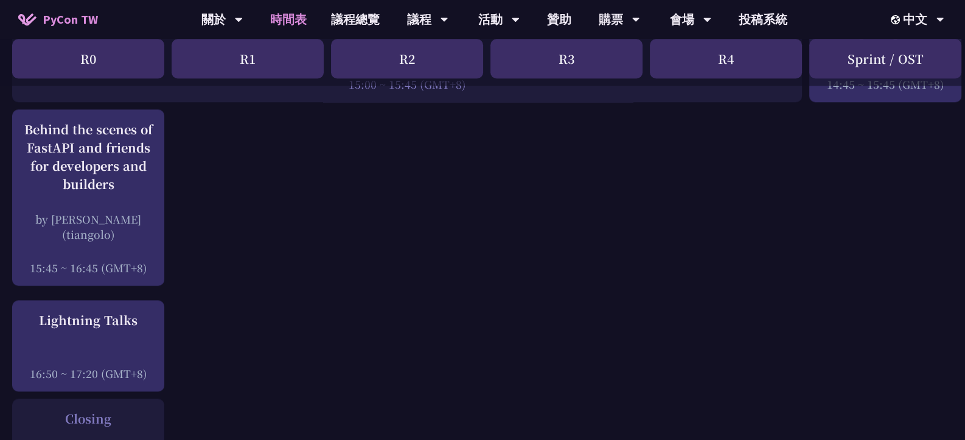
scroll to position [1704, 0]
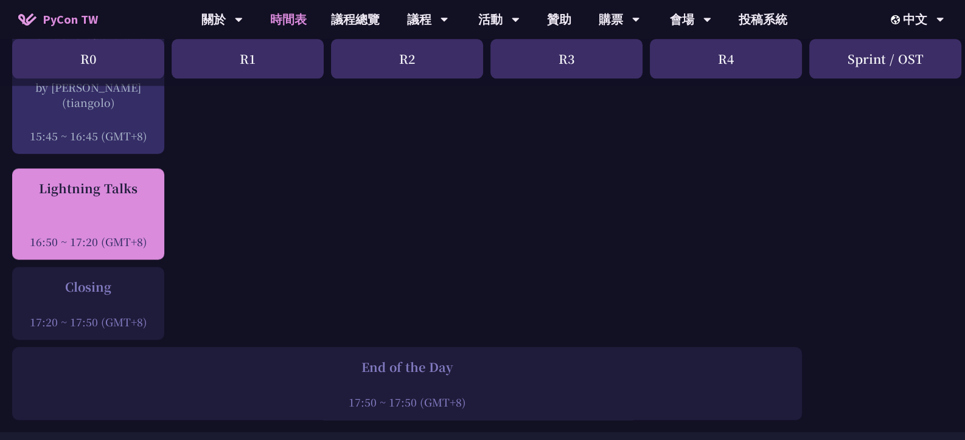
click at [72, 207] on div "Lightning Talks 16:50 ~ 17:20 (GMT+8)" at bounding box center [88, 214] width 140 height 70
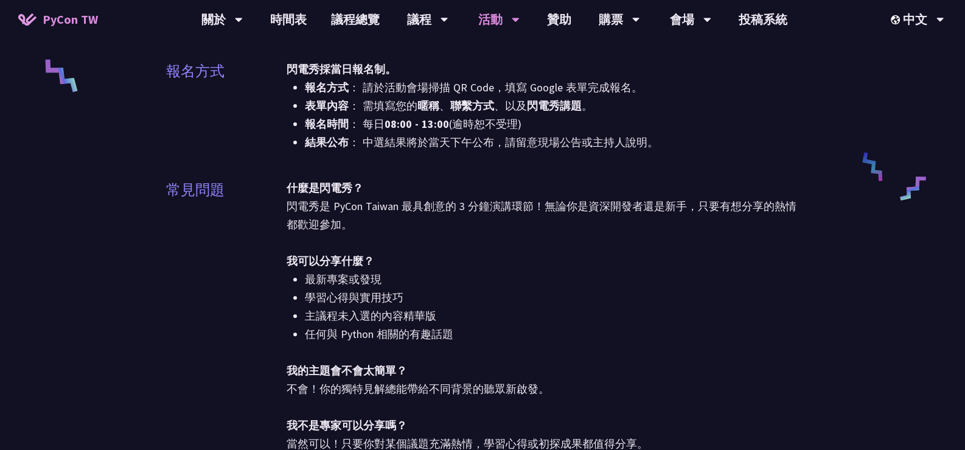
scroll to position [547, 0]
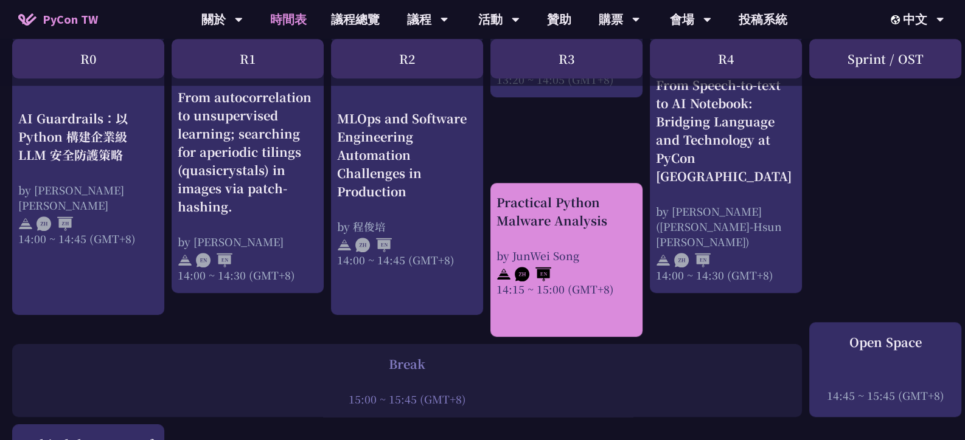
scroll to position [1278, 0]
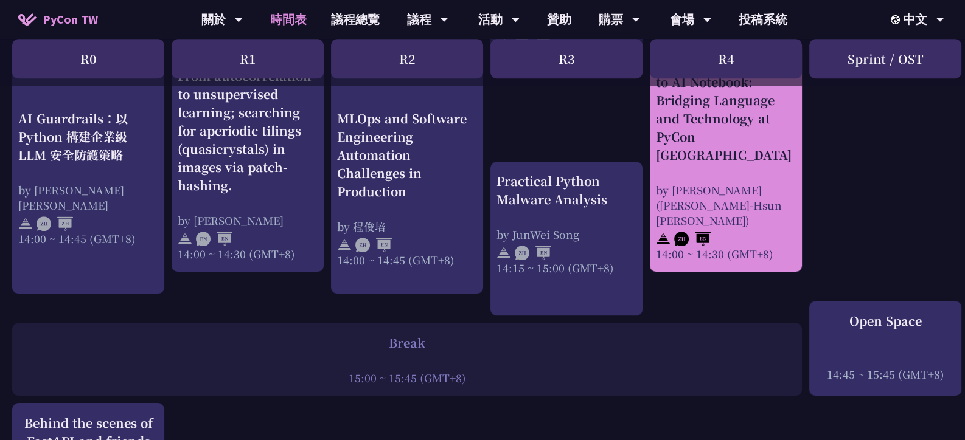
click at [718, 142] on div "From Speech-to-text to AI Notebook: Bridging Language and Technology at PyCon […" at bounding box center [726, 110] width 140 height 110
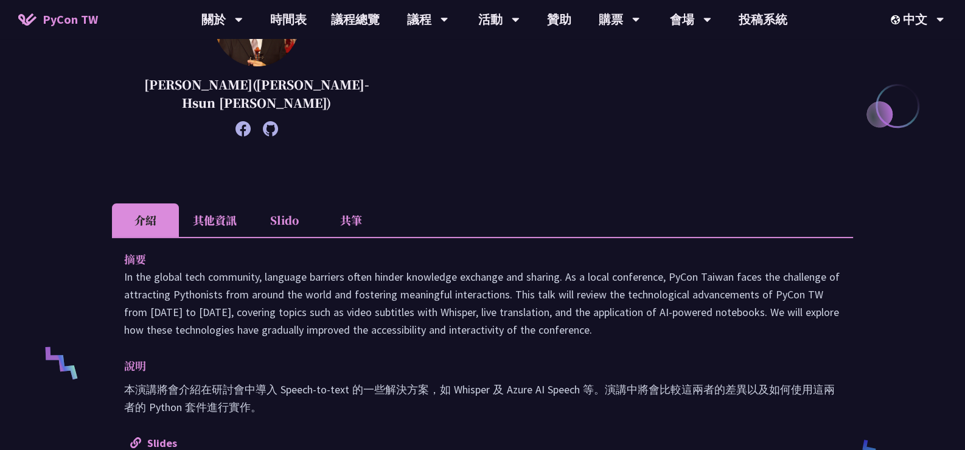
scroll to position [365, 0]
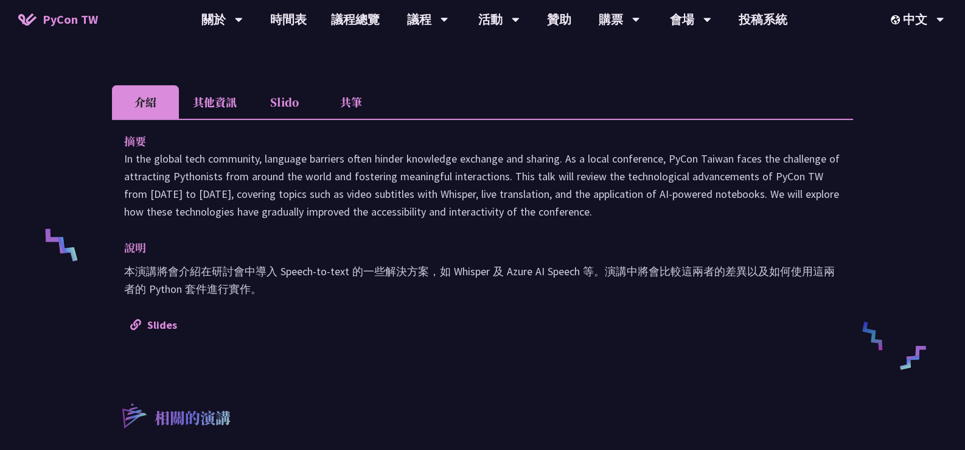
click at [214, 114] on li "其他資訊" at bounding box center [215, 101] width 72 height 33
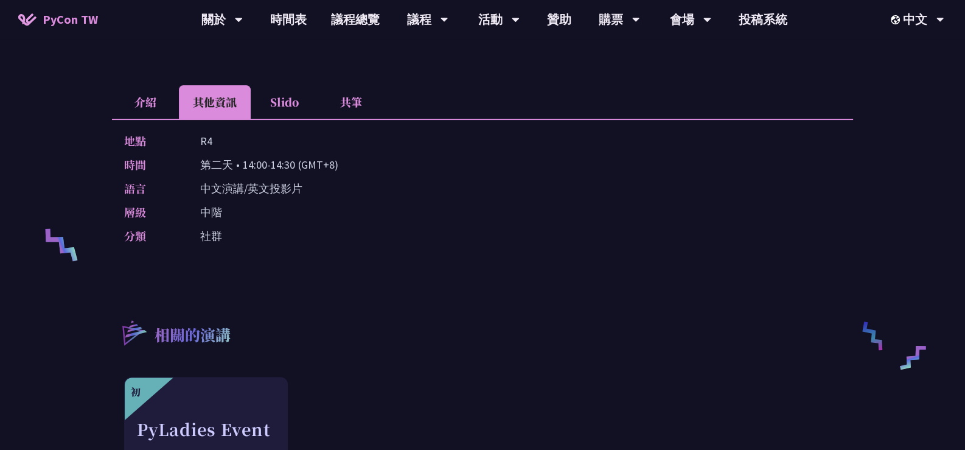
click at [114, 85] on li "介紹" at bounding box center [145, 101] width 67 height 33
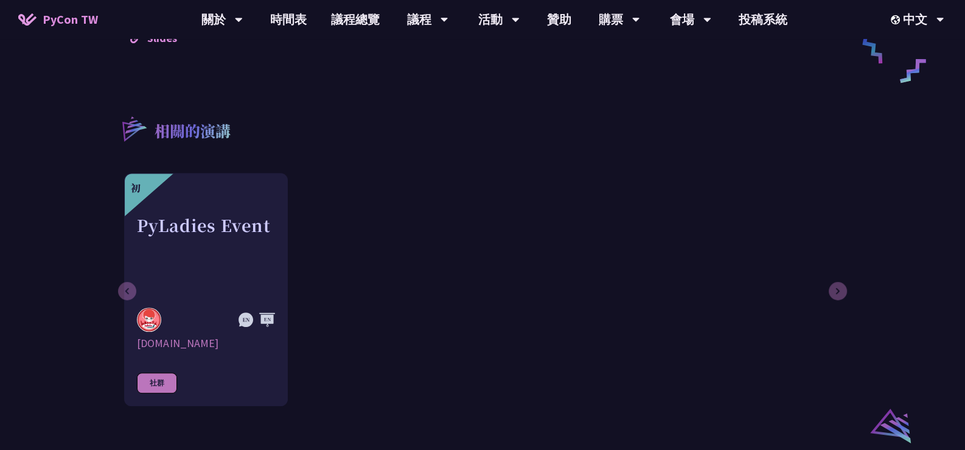
scroll to position [608, 0]
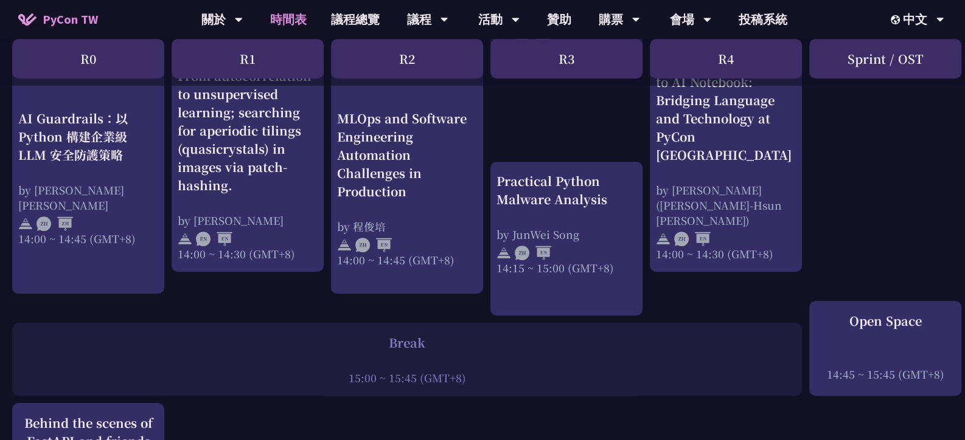
scroll to position [1155, 0]
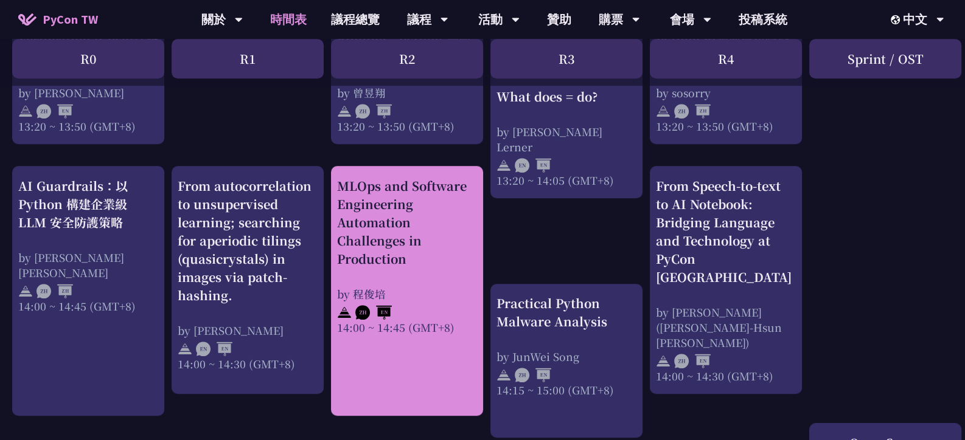
click at [417, 220] on div "MLOps and Software Engineering Automation Challenges in Production" at bounding box center [407, 222] width 140 height 91
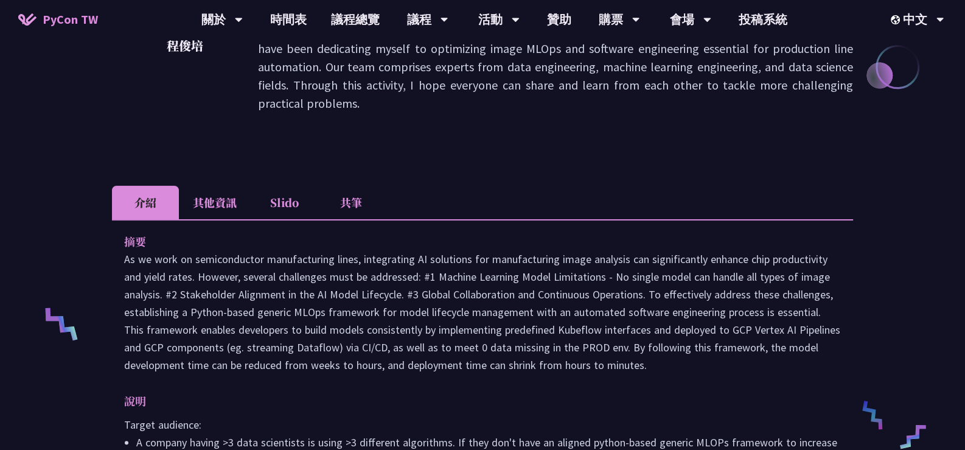
scroll to position [304, 0]
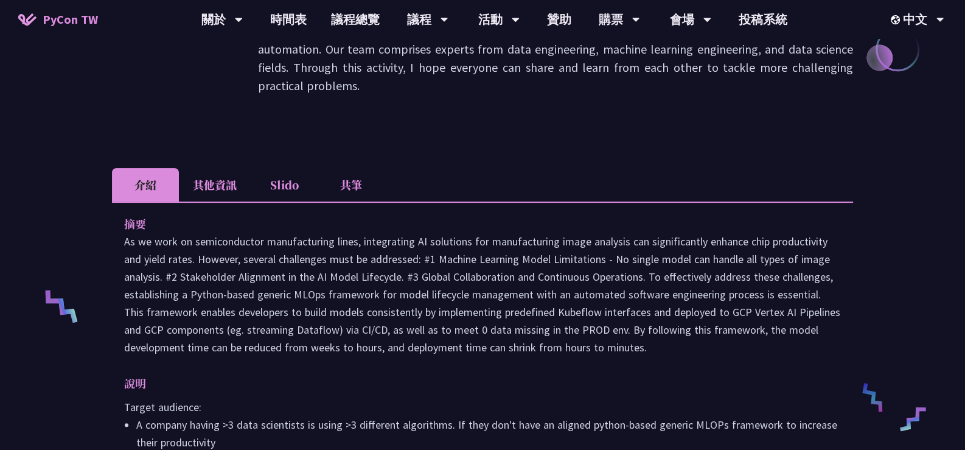
click at [217, 168] on li "其他資訊" at bounding box center [215, 184] width 72 height 33
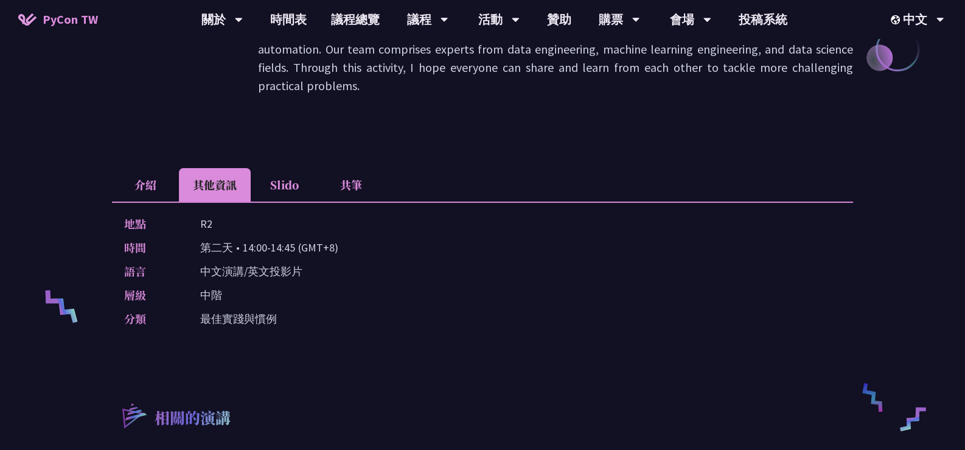
click at [121, 168] on li "介紹" at bounding box center [145, 184] width 67 height 33
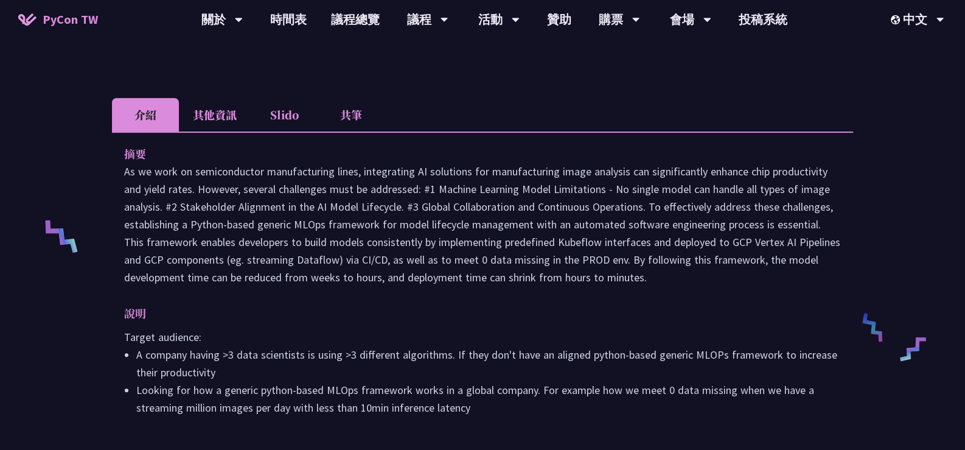
scroll to position [365, 0]
